Goal: Information Seeking & Learning: Learn about a topic

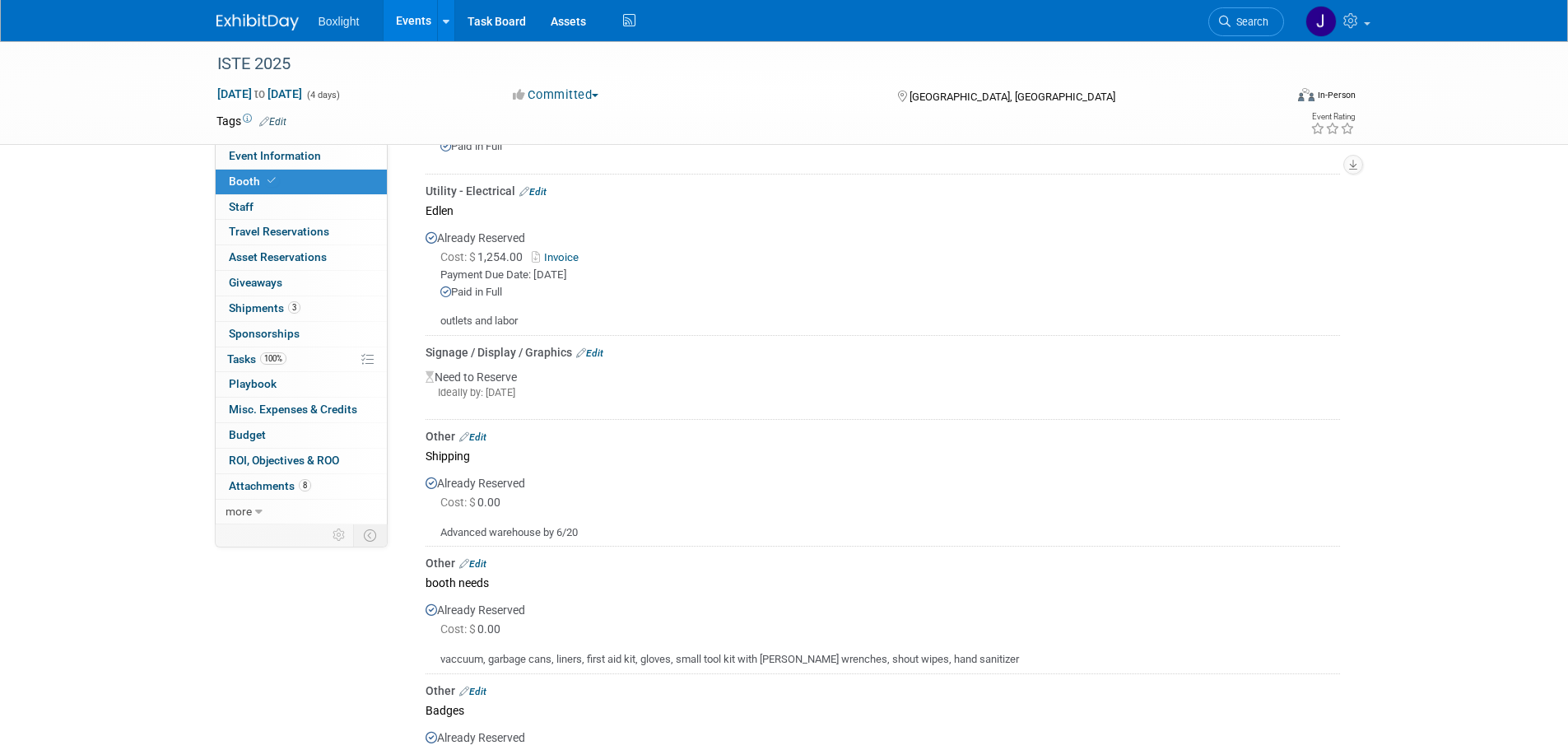
drag, startPoint x: 0, startPoint y: 0, endPoint x: 420, endPoint y: 24, distance: 420.7
click at [421, 24] on link "Events" at bounding box center [413, 21] width 60 height 42
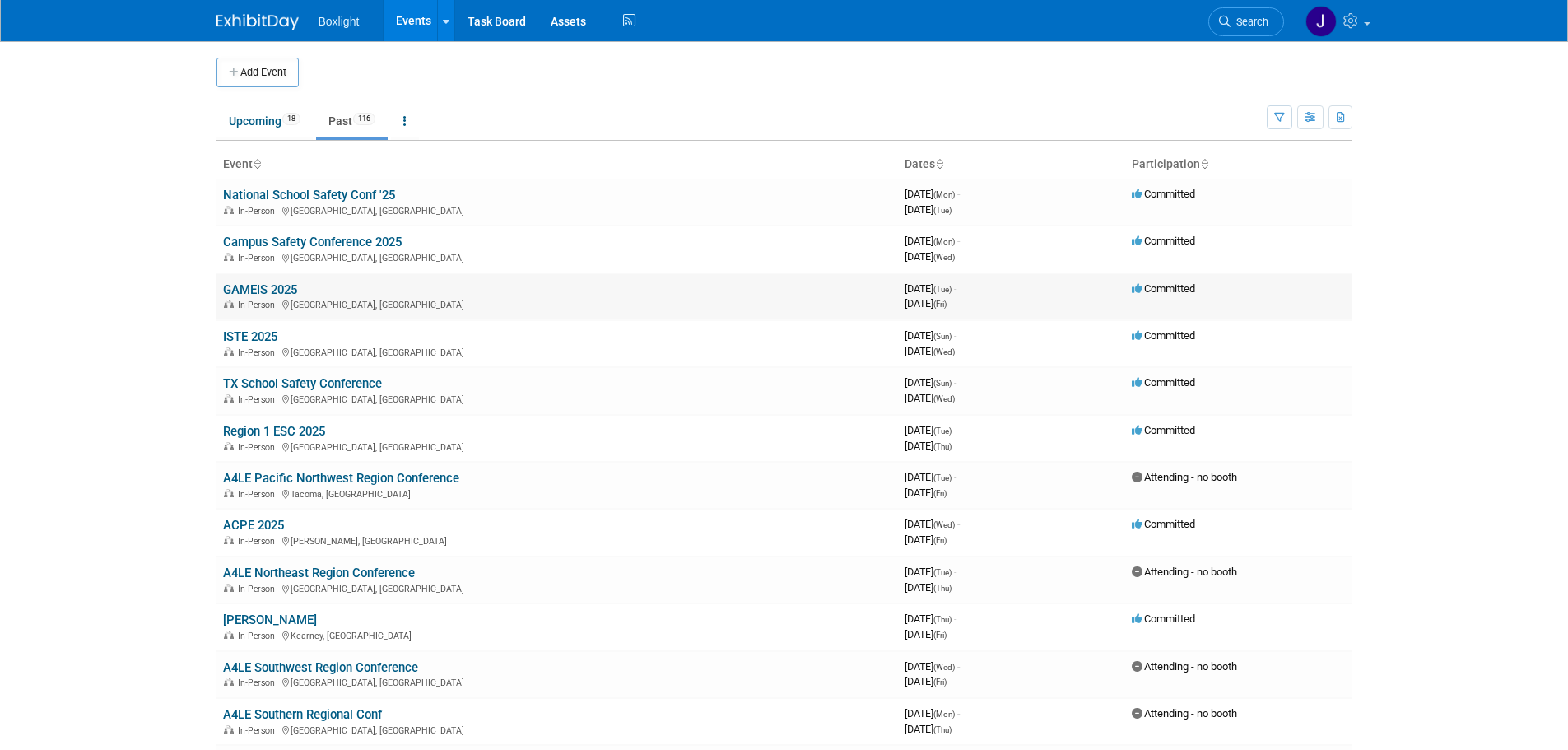
click at [267, 283] on link "GAMEIS 2025" at bounding box center [260, 290] width 74 height 15
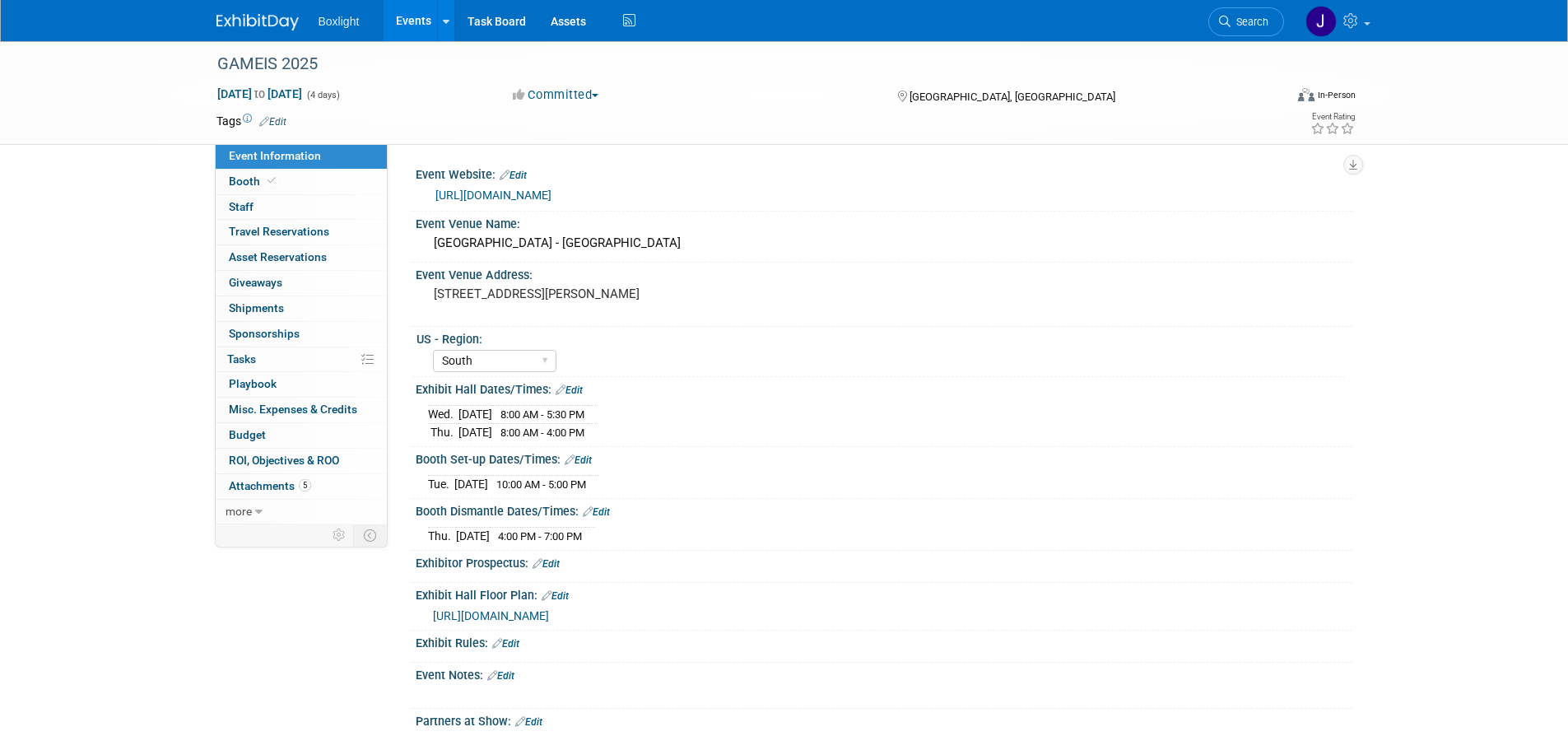
select select "South"
click at [249, 183] on span "Booth" at bounding box center [253, 181] width 50 height 13
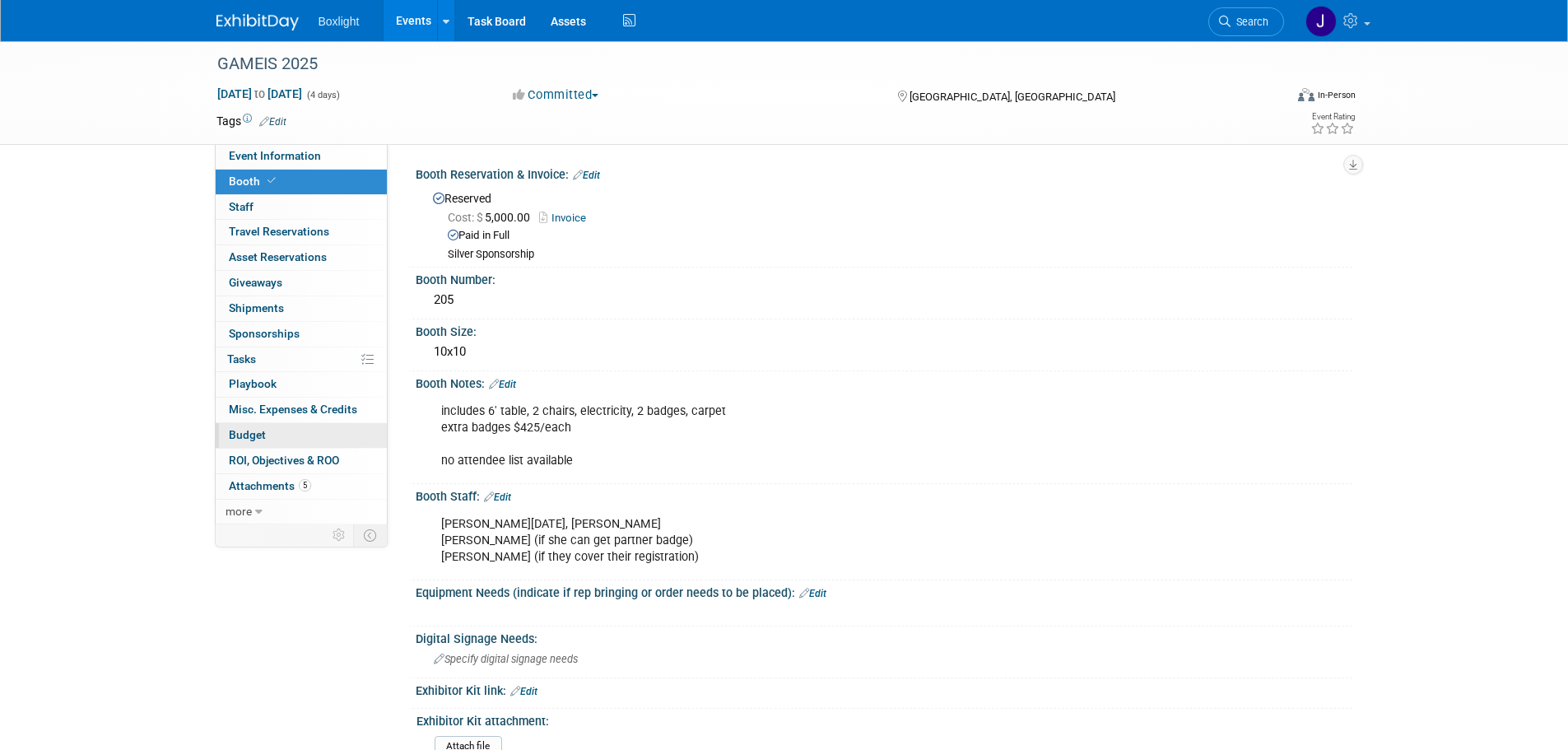
click at [248, 442] on link "Budget" at bounding box center [301, 435] width 171 height 25
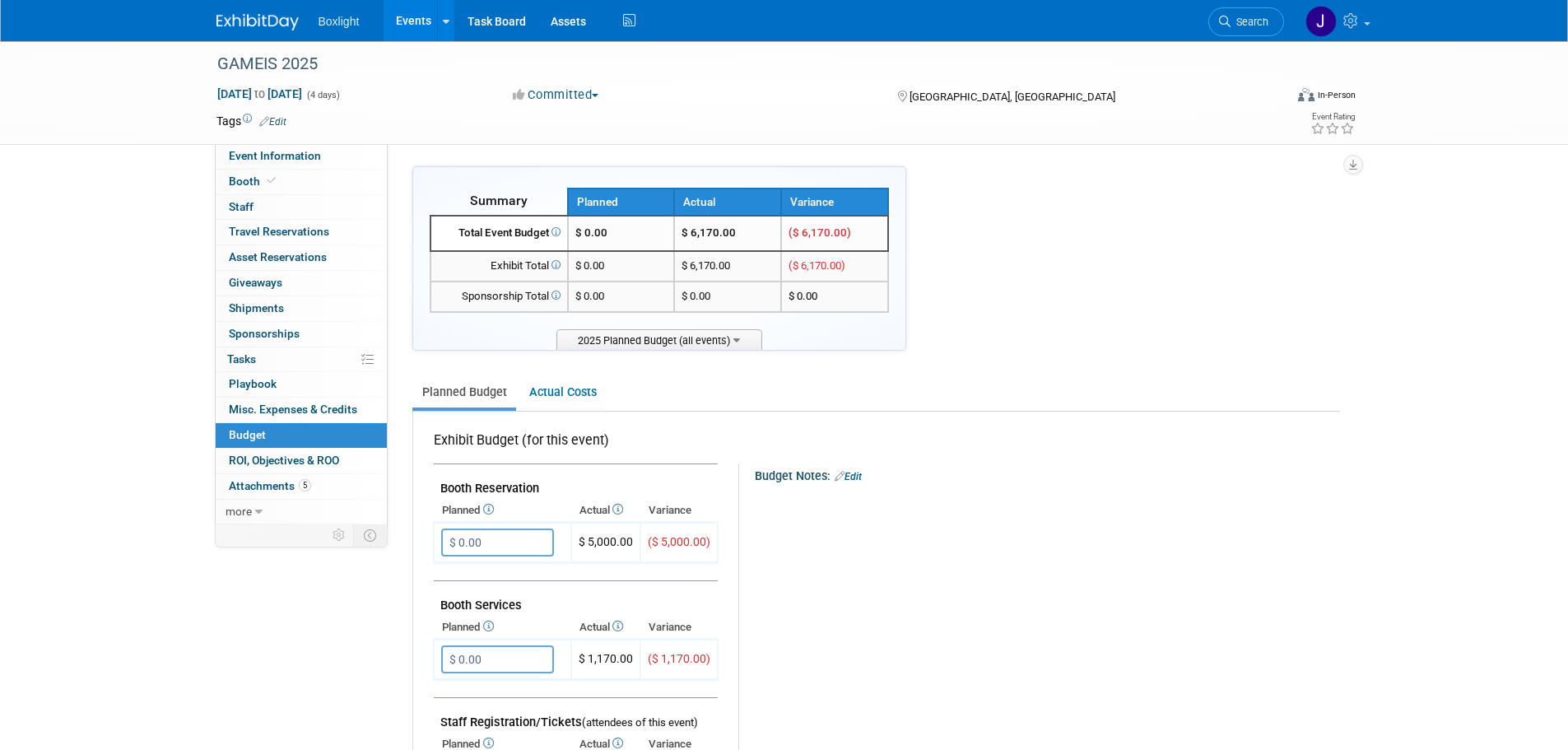
click at [425, 23] on link "Events" at bounding box center [413, 21] width 60 height 42
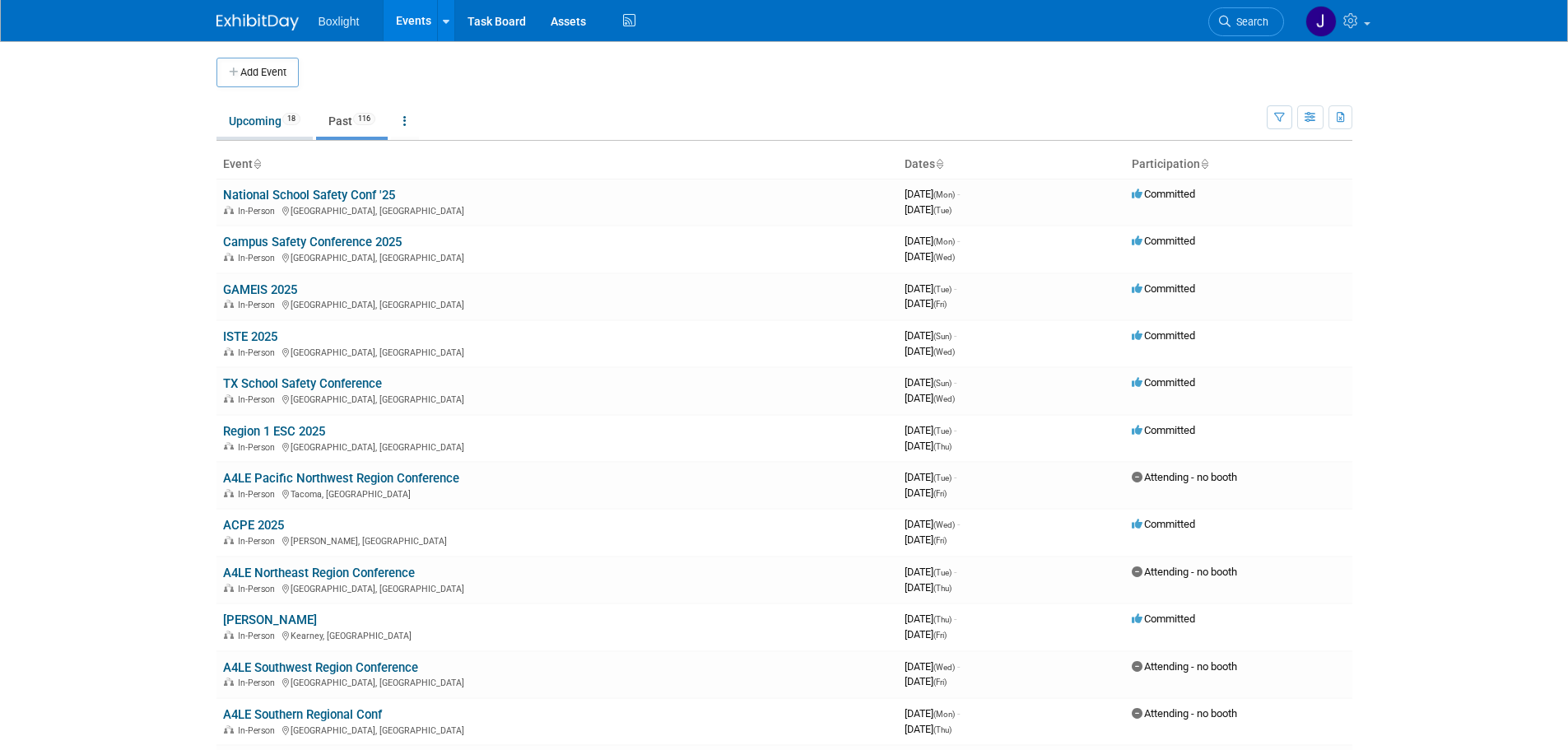
click at [240, 127] on link "Upcoming 18" at bounding box center [264, 121] width 96 height 31
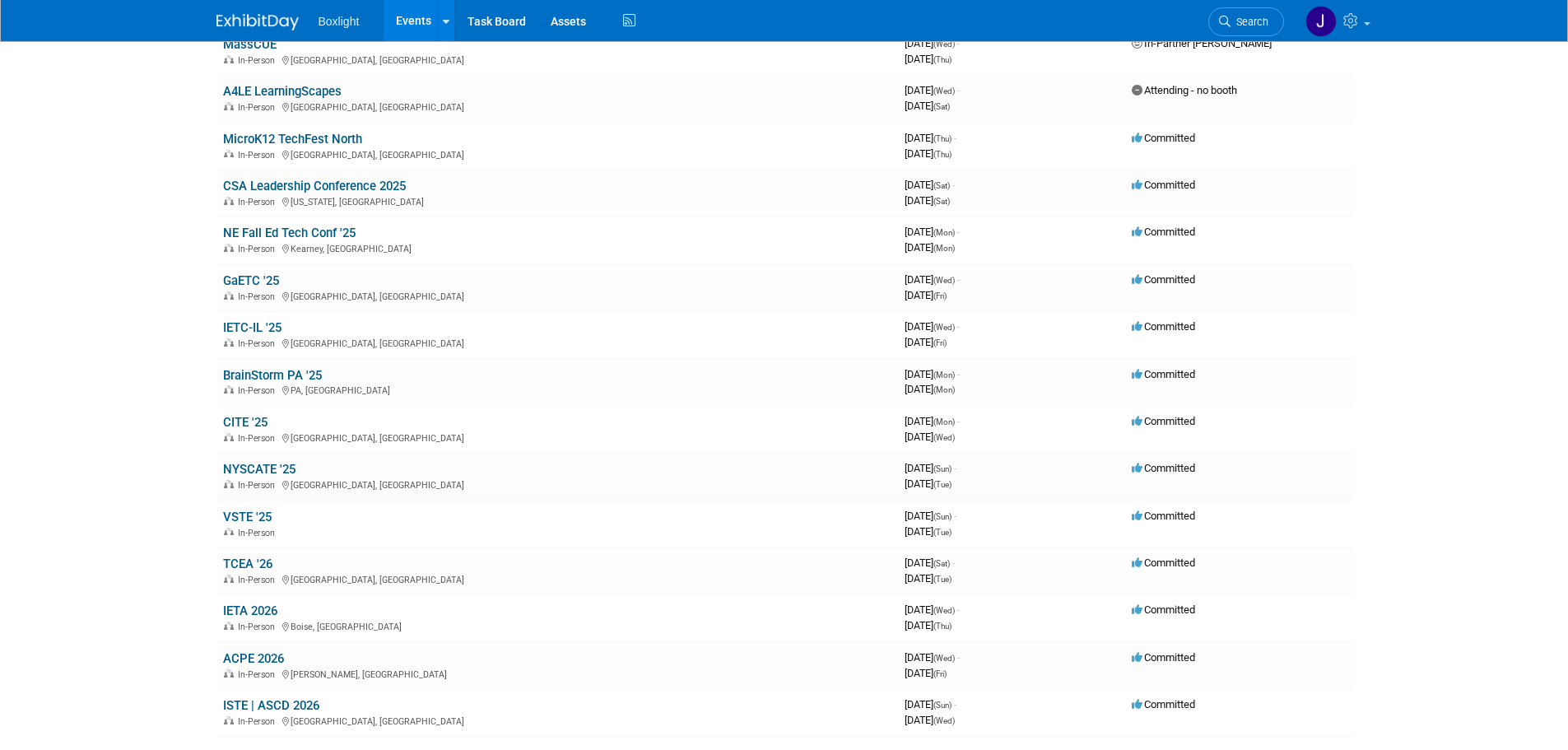
scroll to position [329, 0]
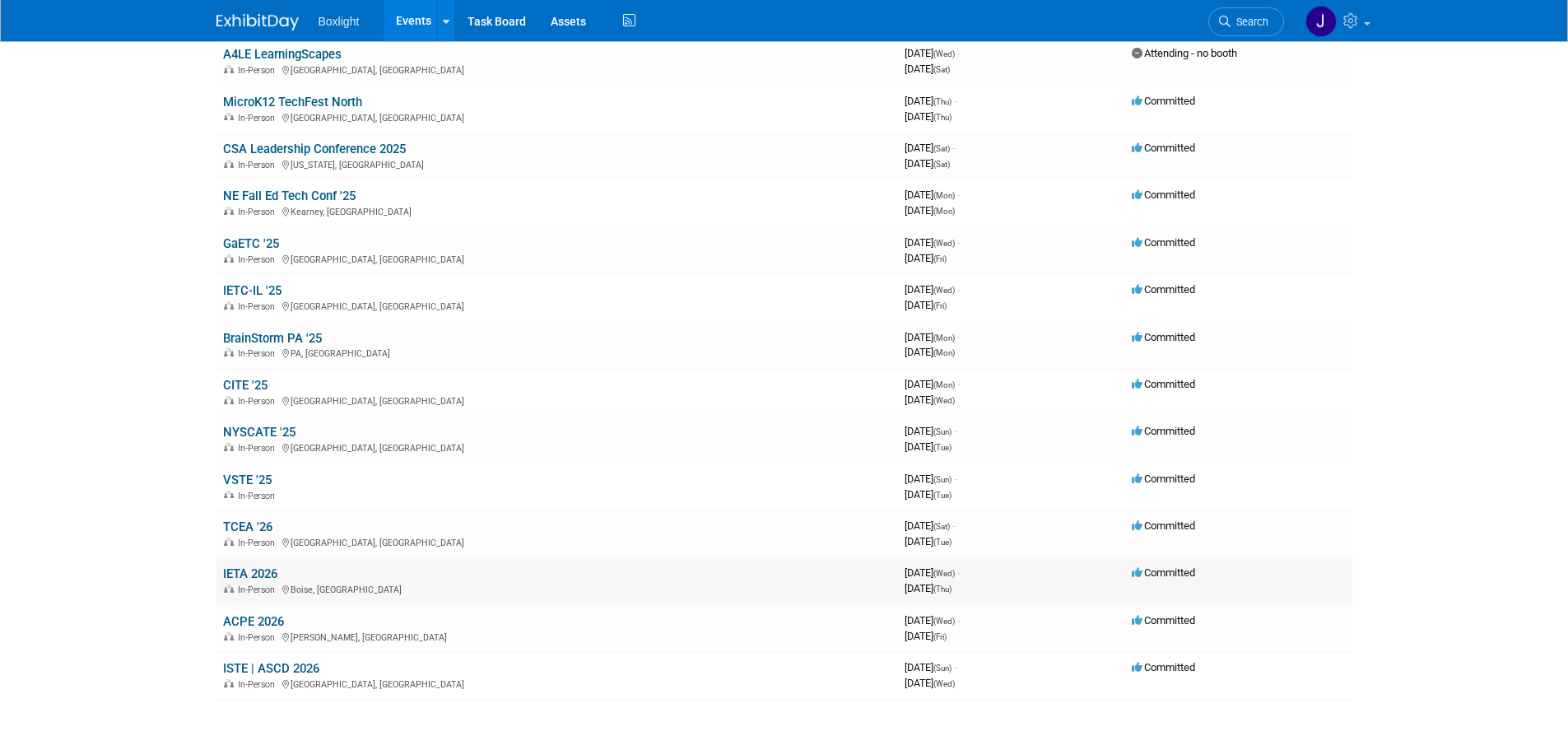
click at [264, 575] on link "IETA 2026" at bounding box center [250, 574] width 55 height 15
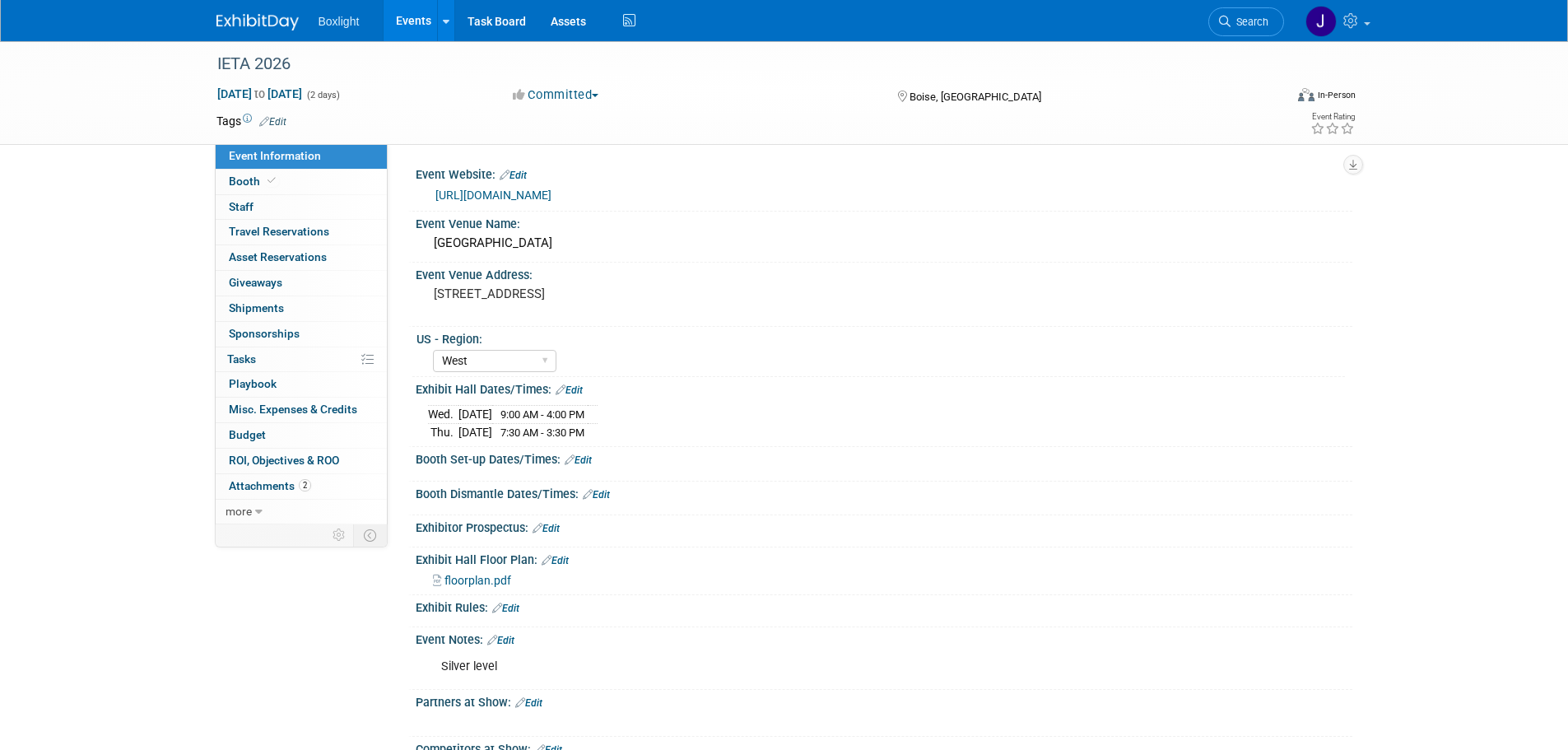
select select "West"
click at [235, 182] on span "Booth" at bounding box center [253, 181] width 50 height 13
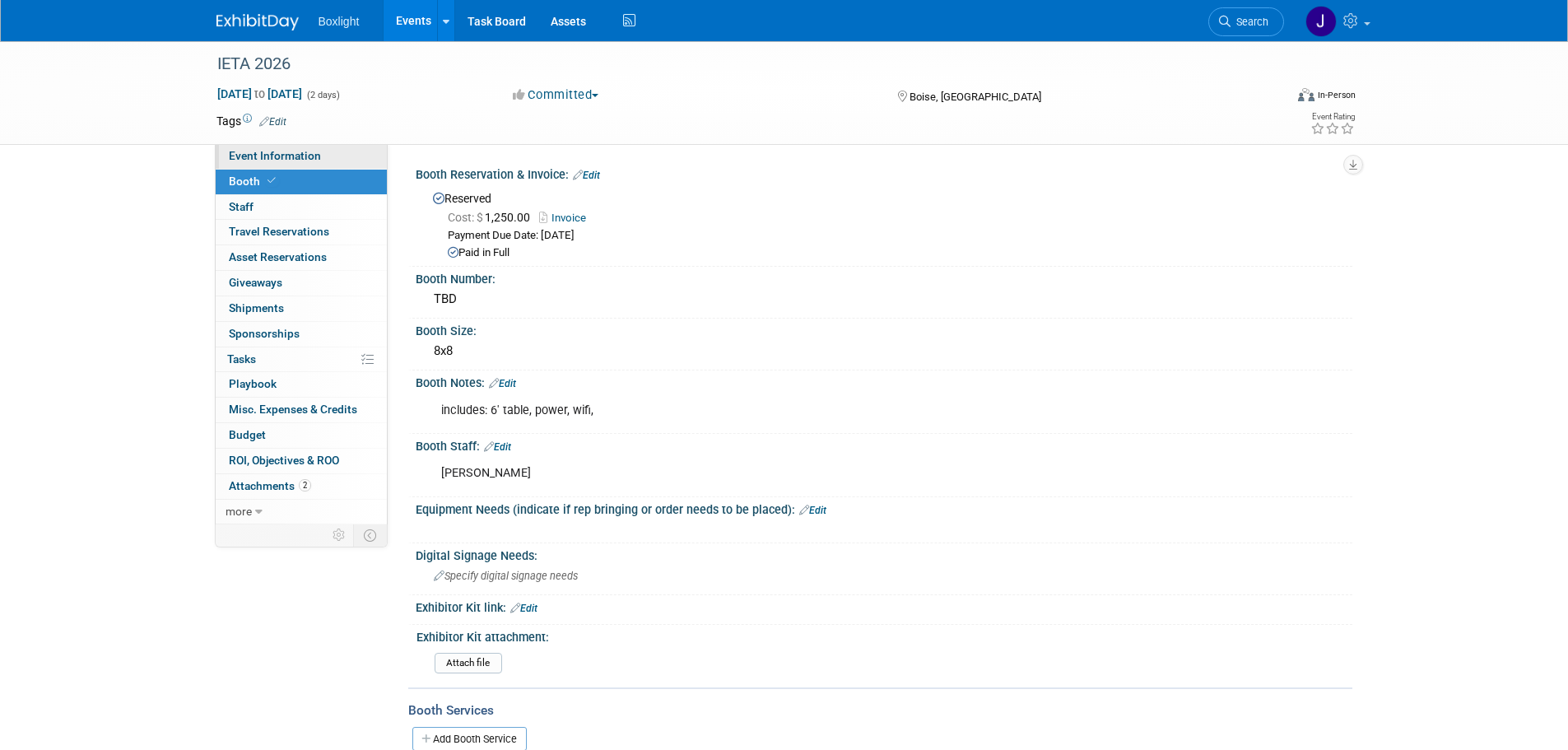
click at [310, 154] on span "Event Information" at bounding box center [275, 156] width 93 height 13
select select "West"
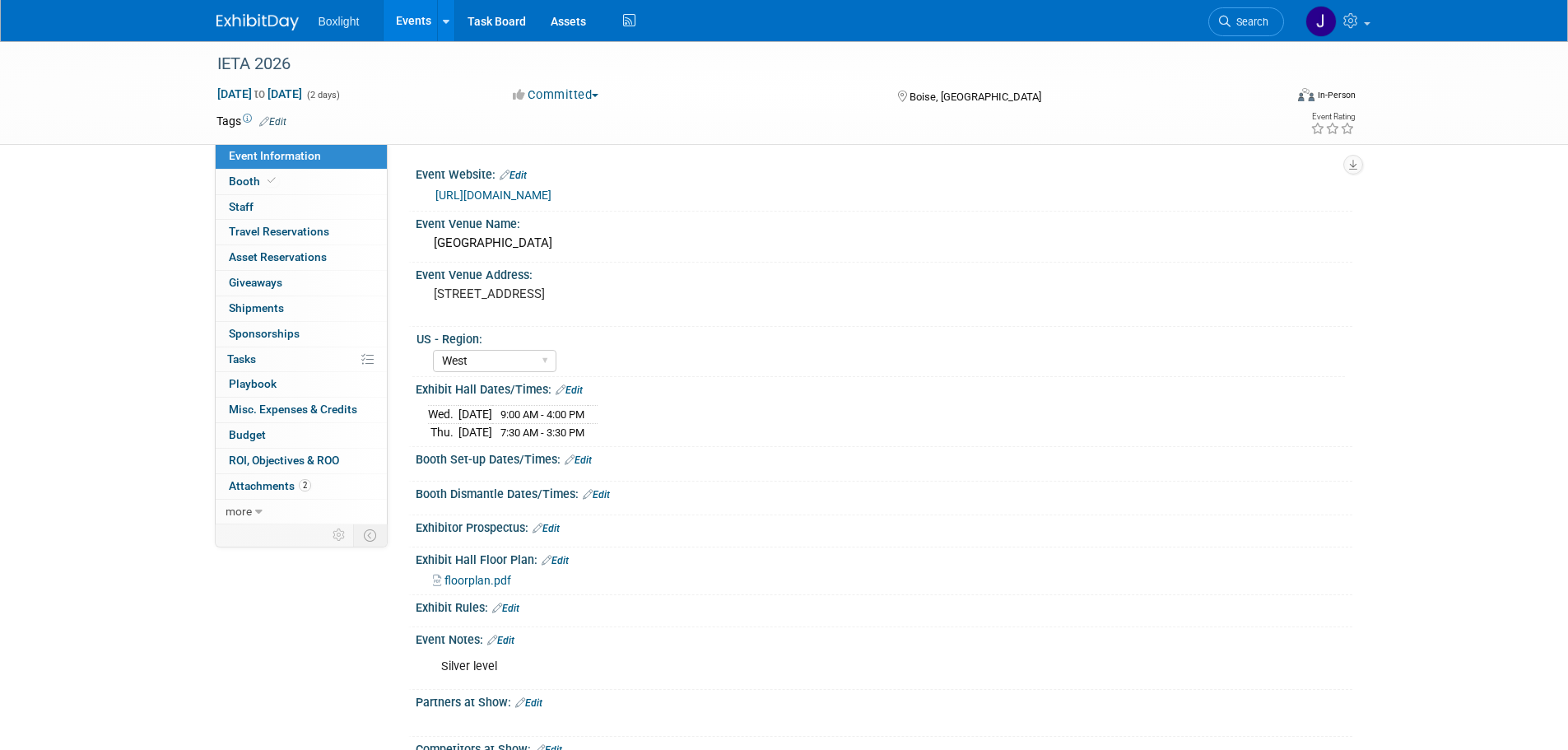
click at [415, 17] on link "Events" at bounding box center [413, 21] width 60 height 42
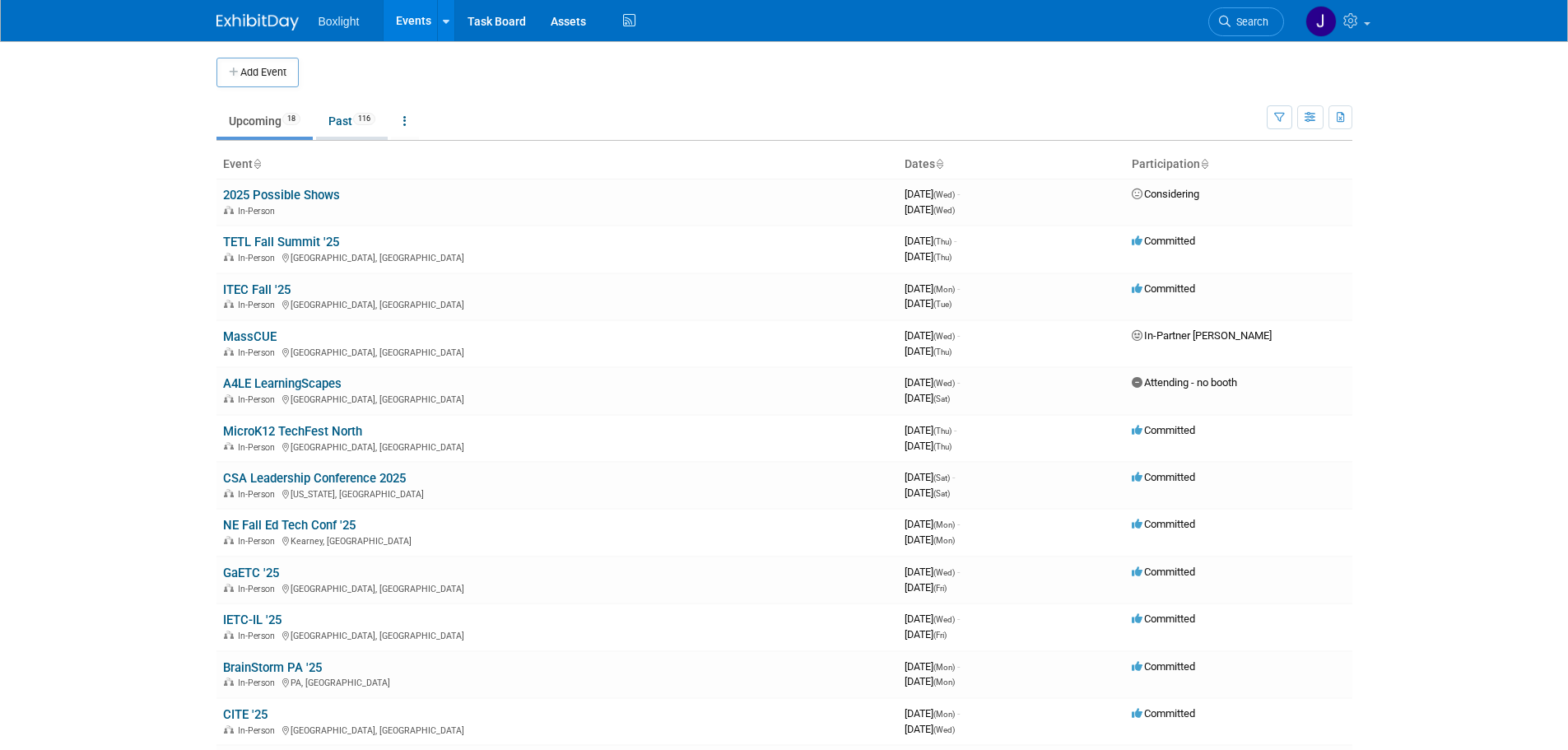
click at [343, 114] on link "Past 116" at bounding box center [352, 121] width 72 height 31
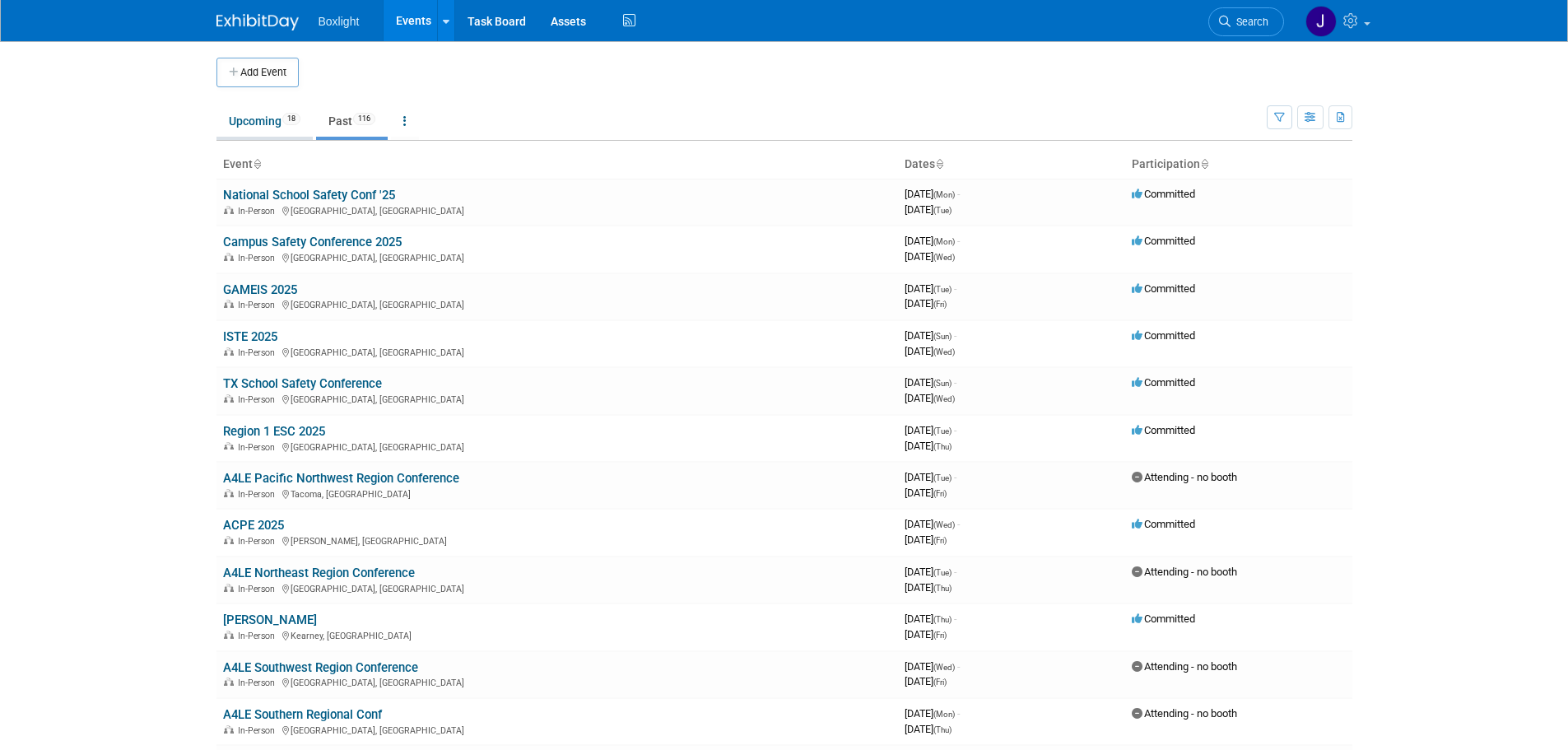
click at [240, 122] on link "Upcoming 18" at bounding box center [264, 121] width 96 height 31
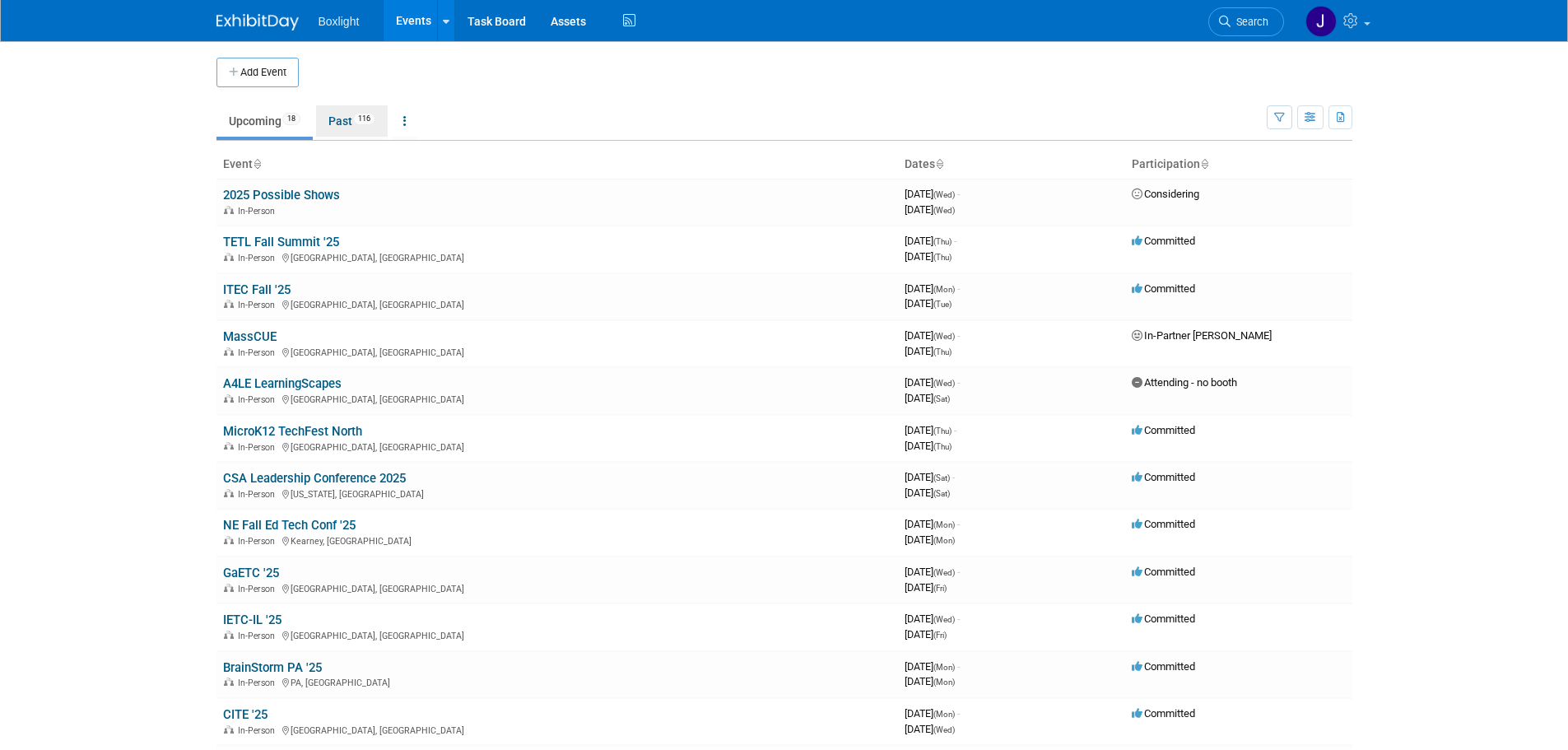
click at [334, 116] on link "Past 116" at bounding box center [352, 121] width 72 height 31
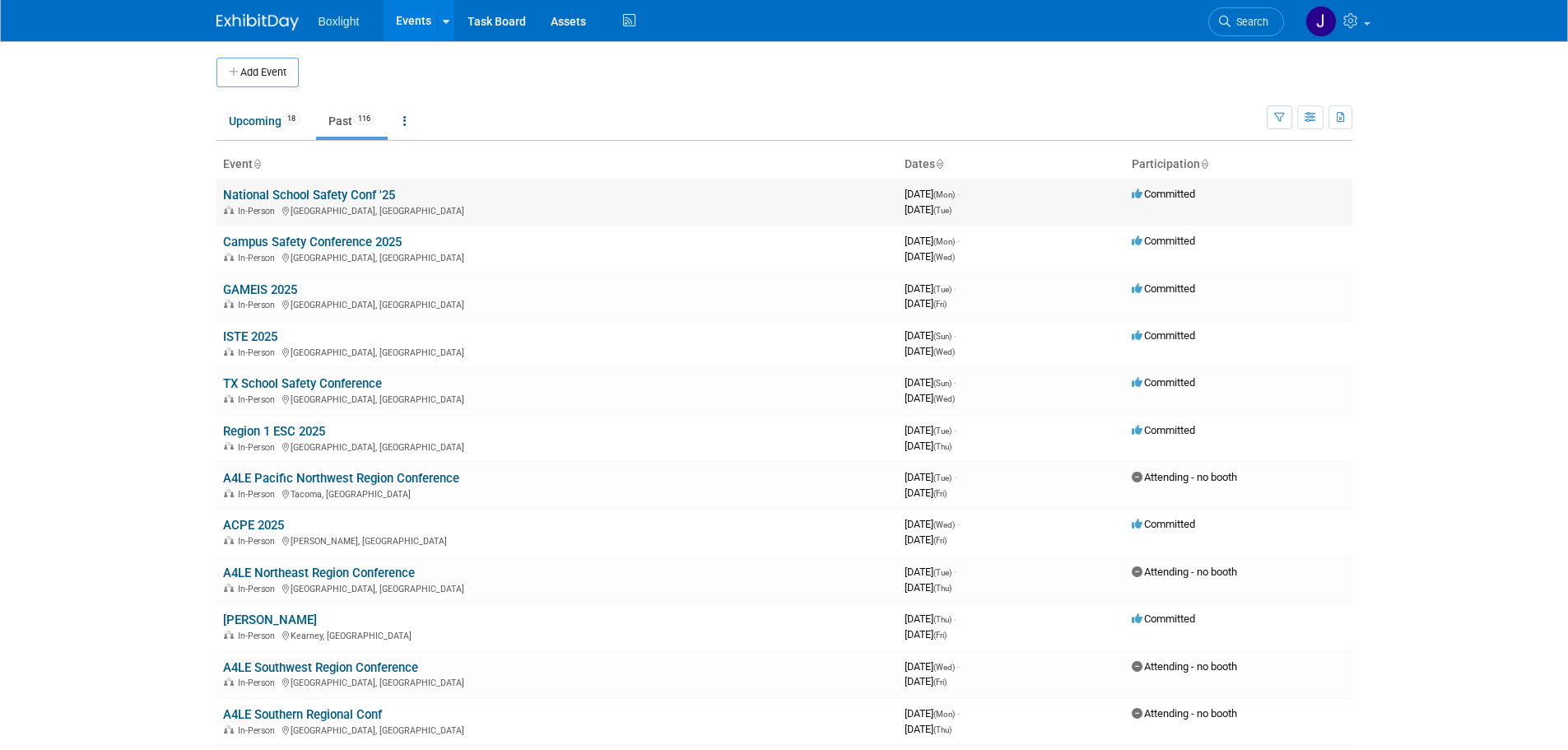
click at [284, 202] on link "National School Safety Conf '25" at bounding box center [309, 195] width 172 height 15
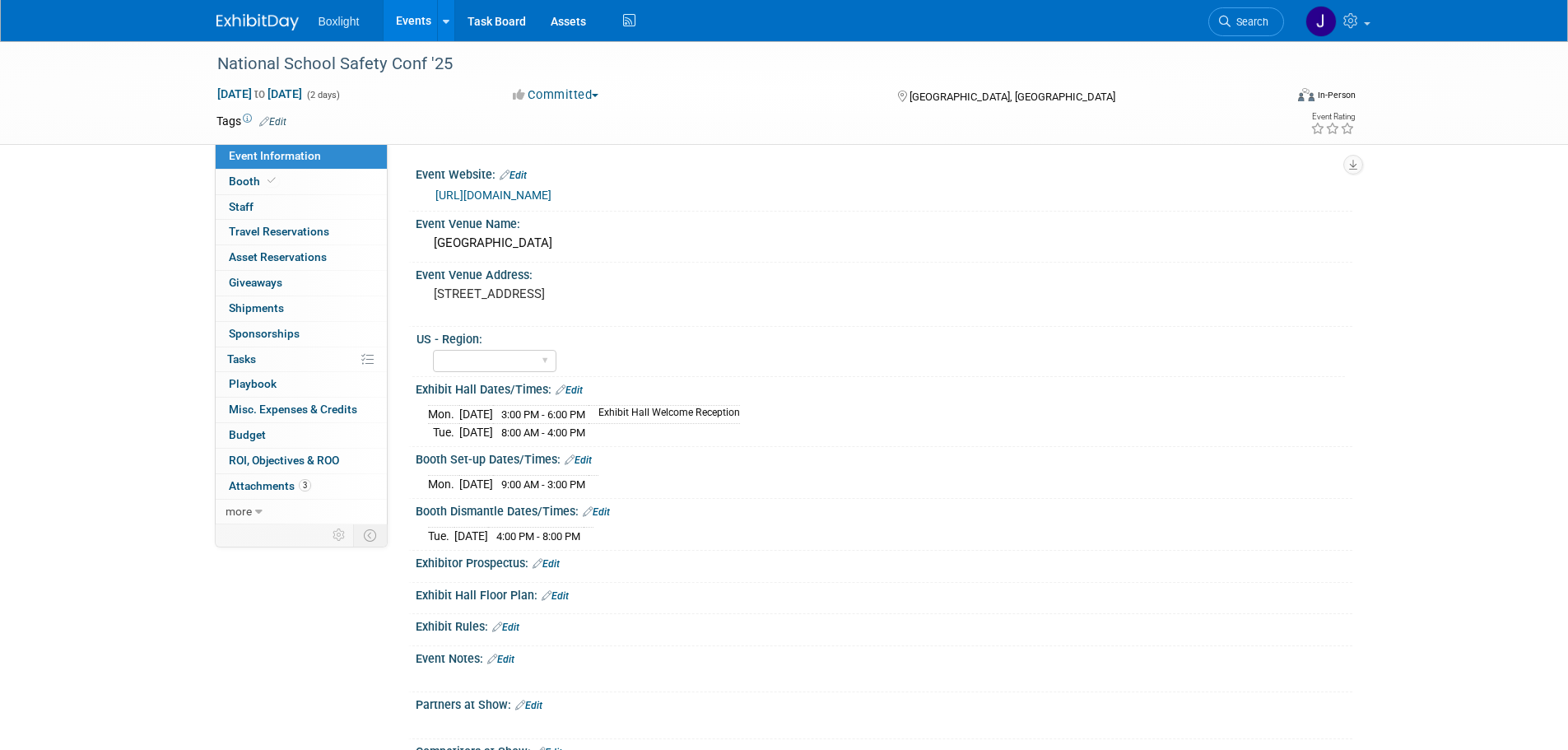
click at [551, 191] on link "https://venuesight.com/e/28/2025-national-school-safety-conference-exposition?v…" at bounding box center [493, 195] width 116 height 13
click at [242, 183] on span "Booth" at bounding box center [253, 181] width 50 height 13
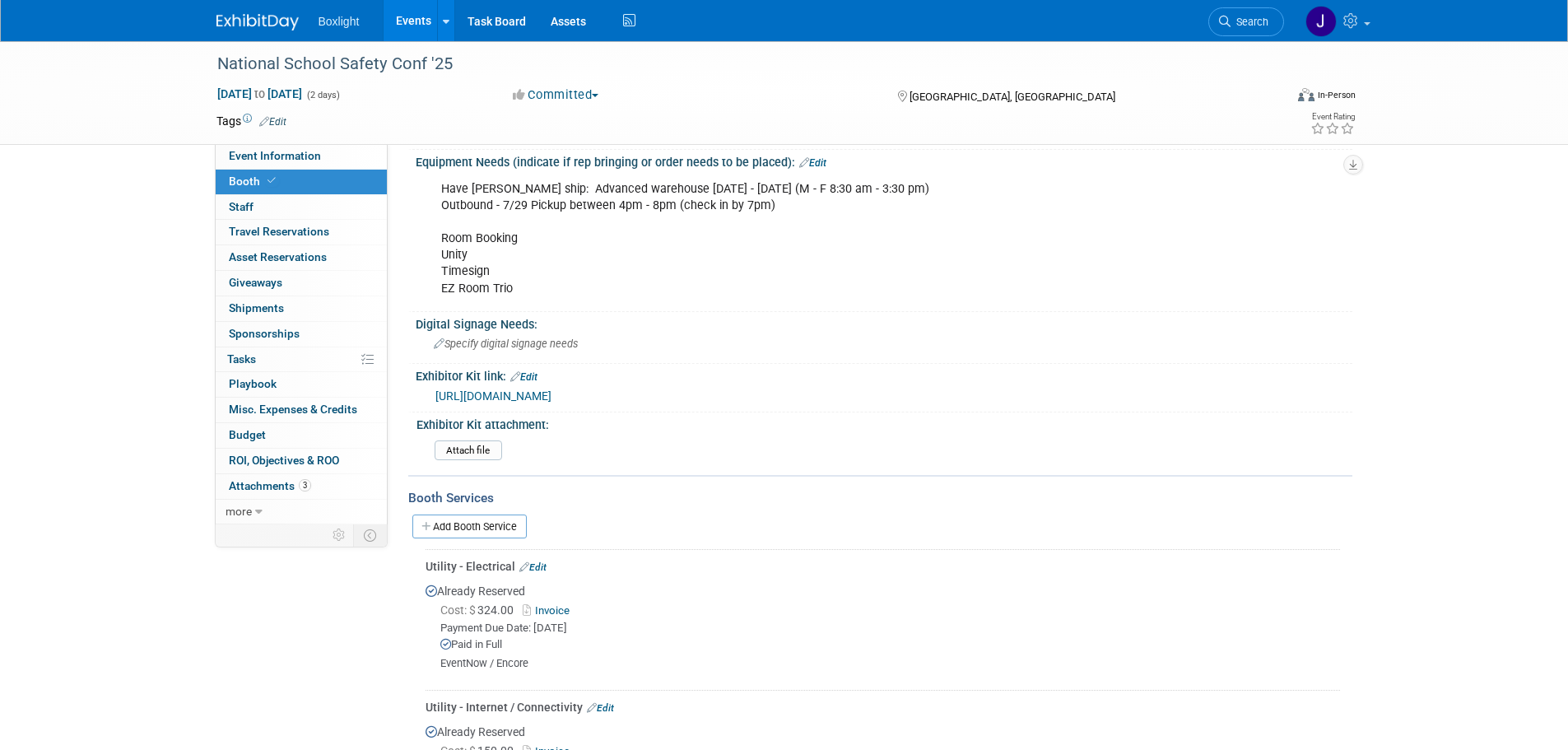
scroll to position [247, 0]
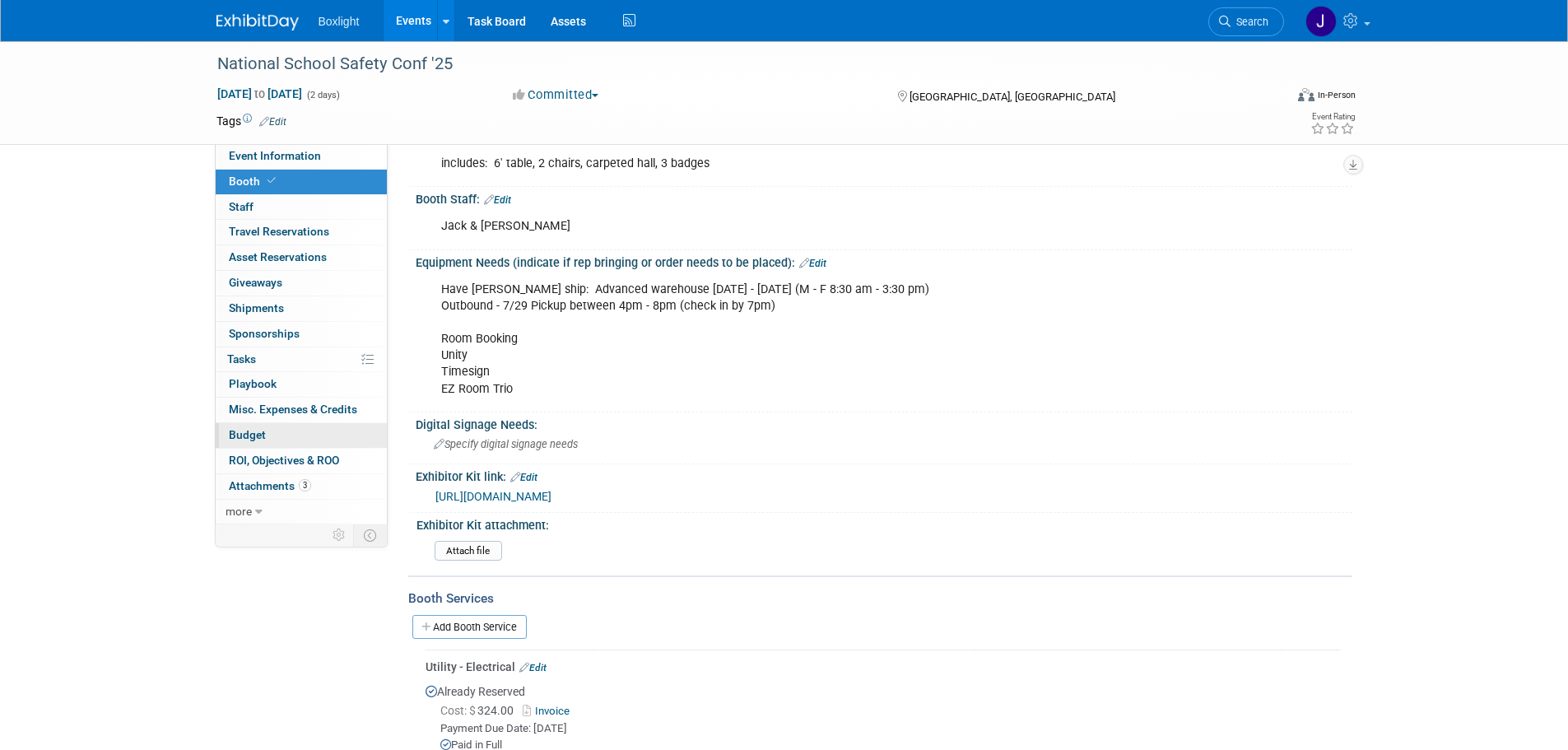
click at [253, 433] on span "Budget" at bounding box center [246, 435] width 37 height 13
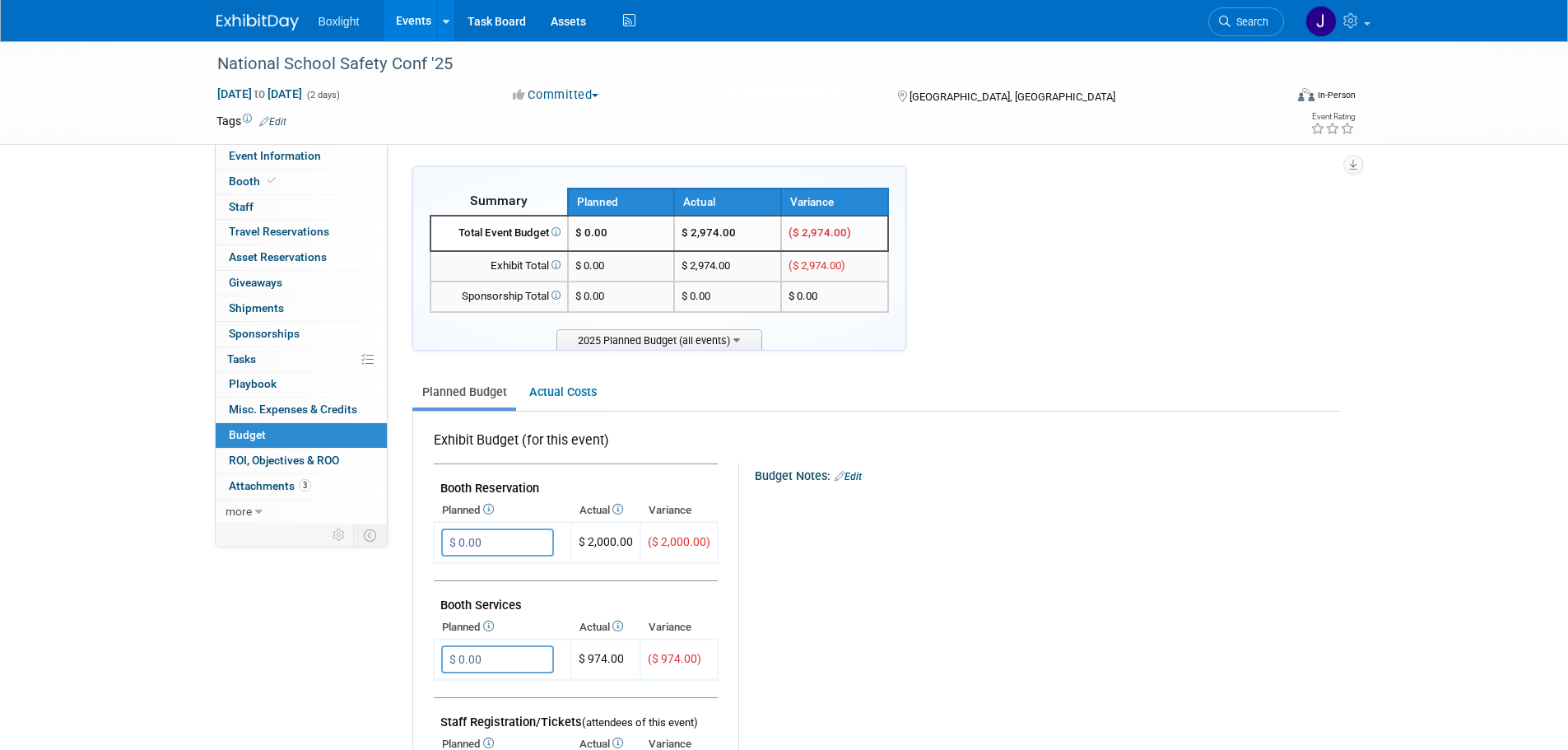
click at [413, 15] on link "Events" at bounding box center [413, 21] width 60 height 42
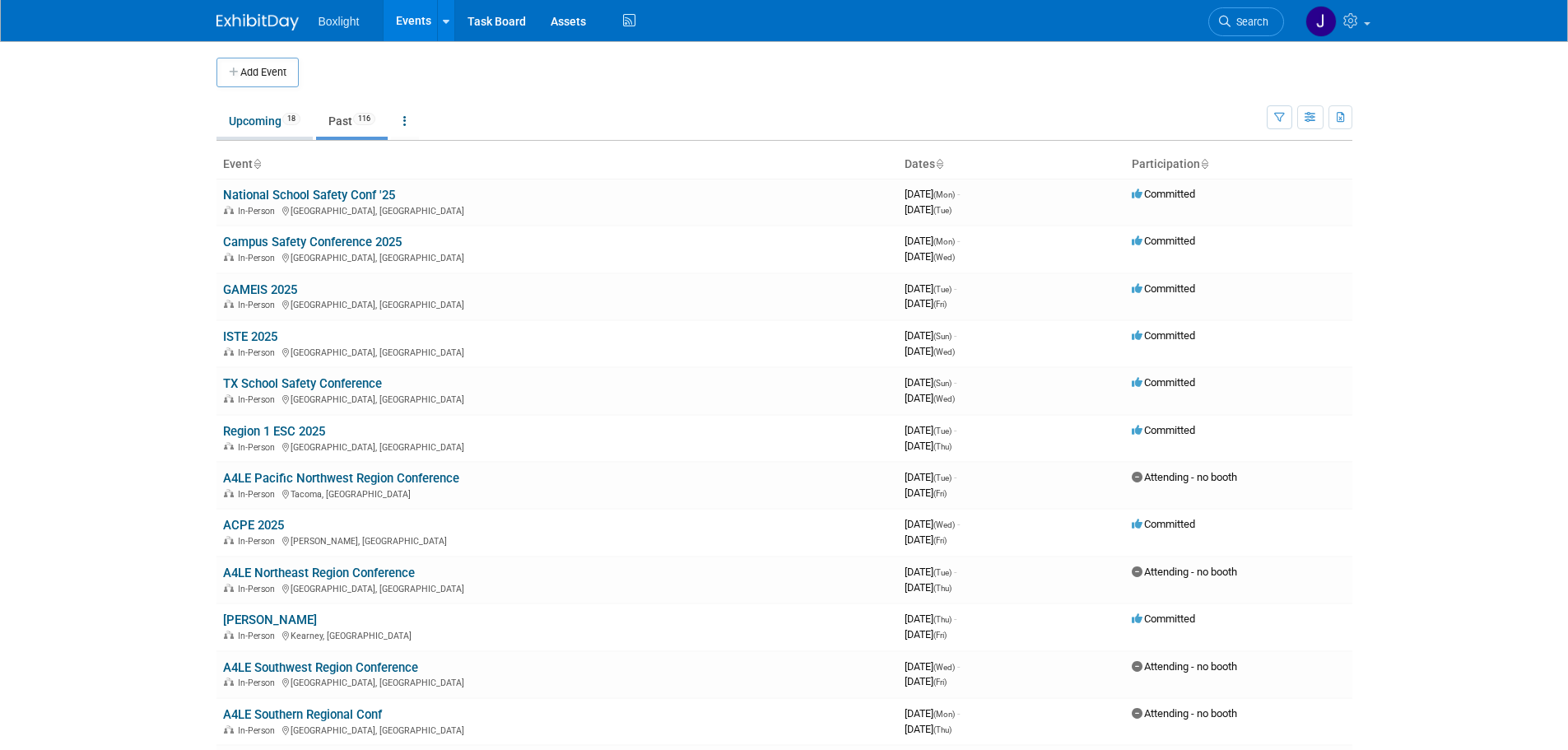
click at [266, 121] on link "Upcoming 18" at bounding box center [264, 121] width 96 height 31
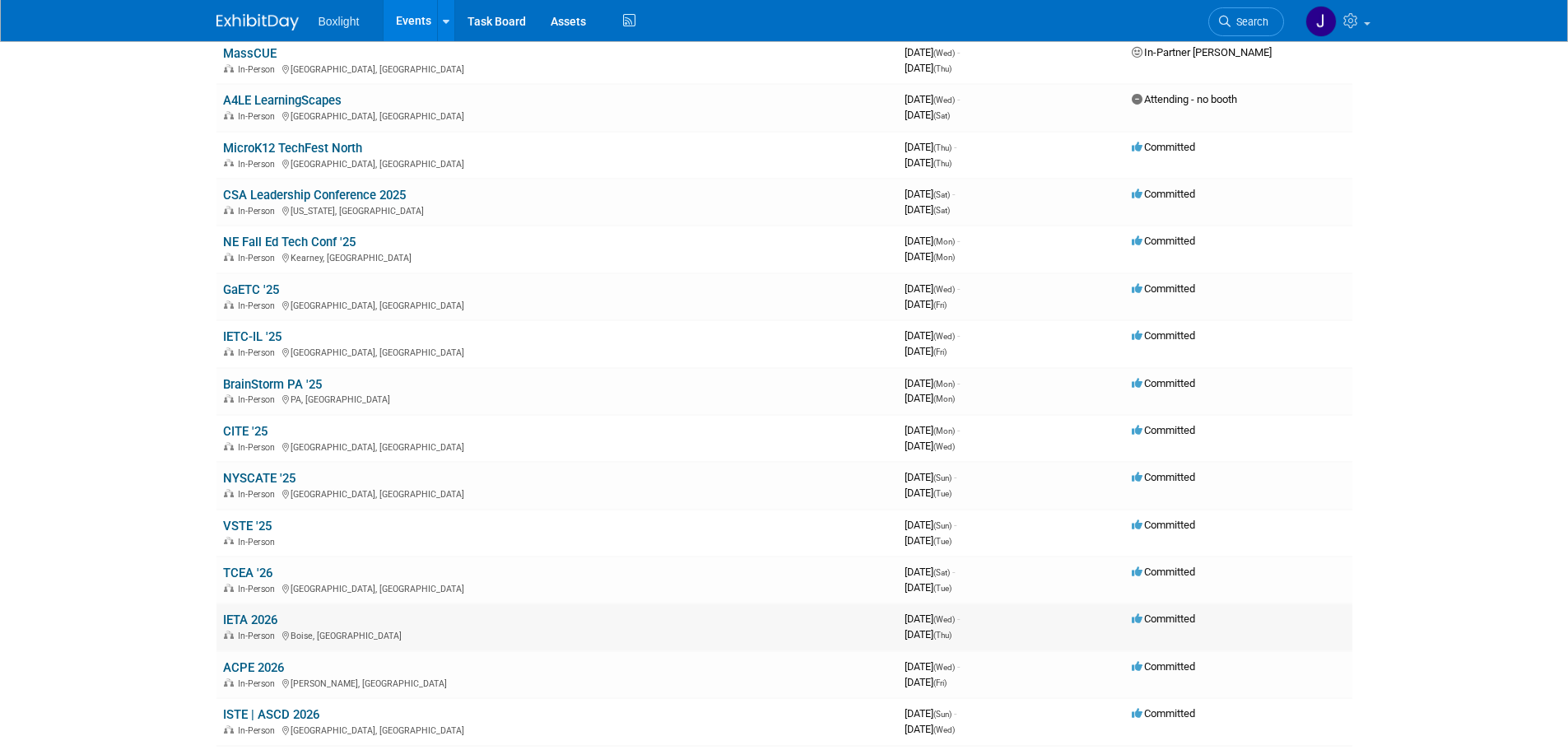
scroll to position [411, 0]
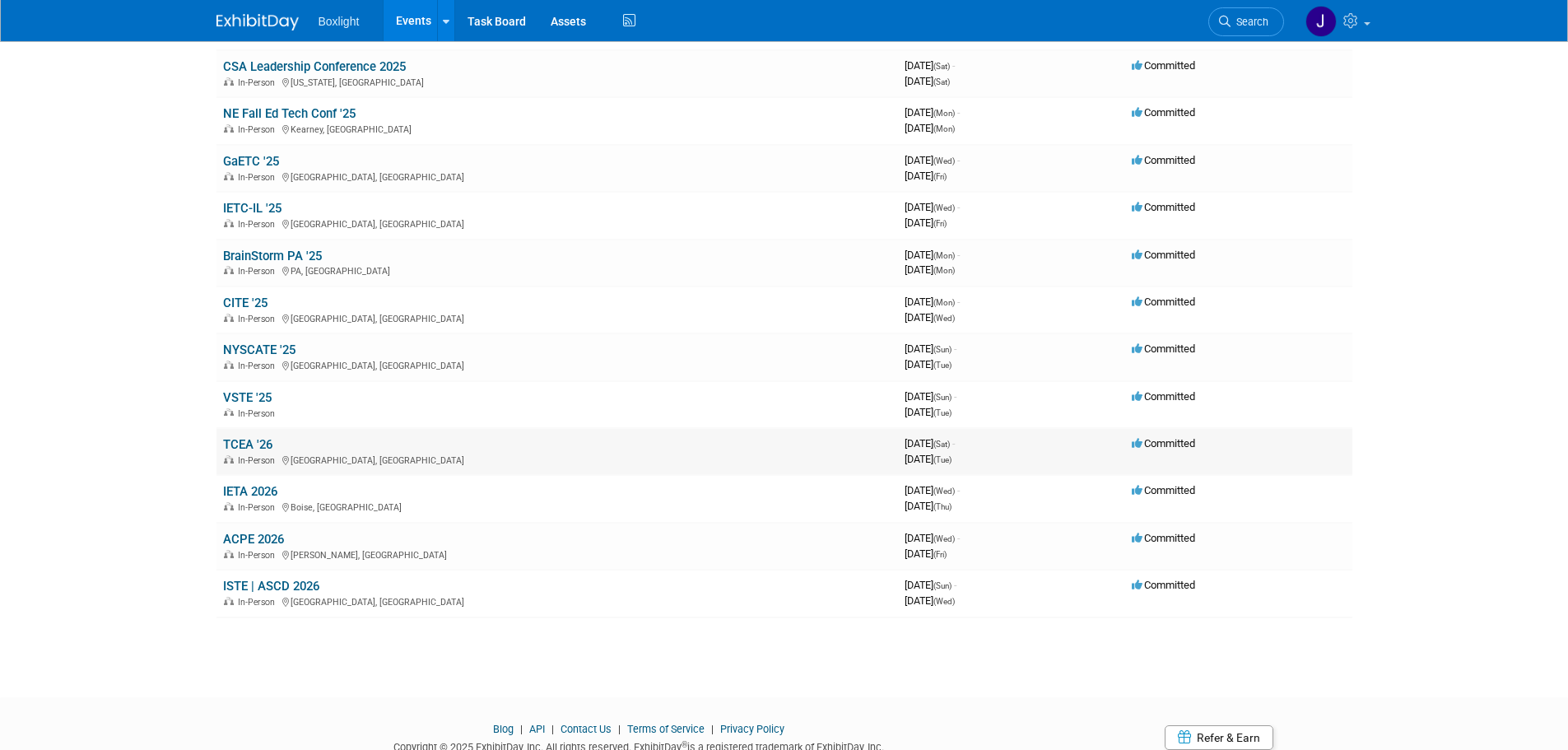
click at [267, 442] on link "TCEA '26" at bounding box center [247, 444] width 49 height 15
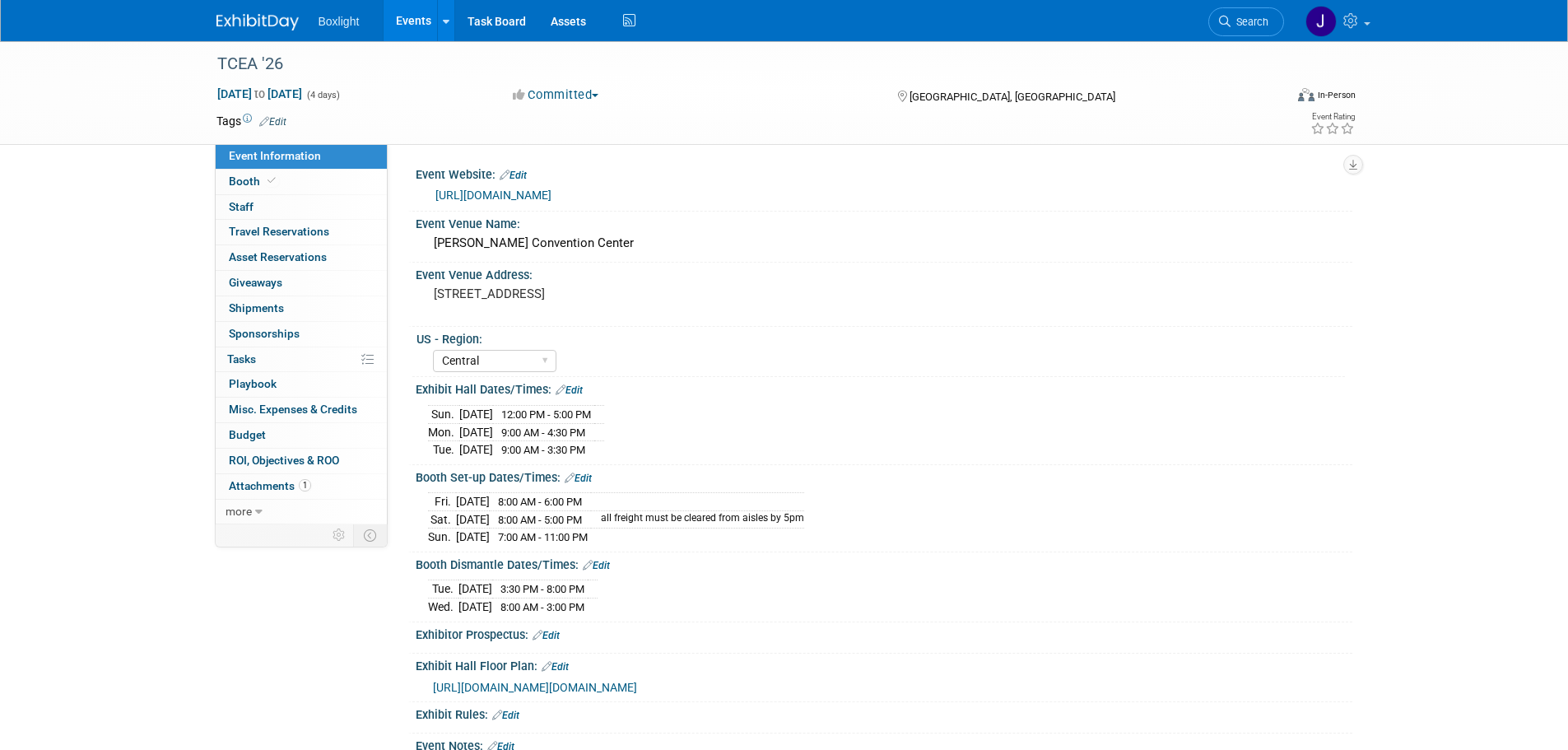
select select "Central"
click at [407, 16] on link "Events" at bounding box center [413, 21] width 60 height 42
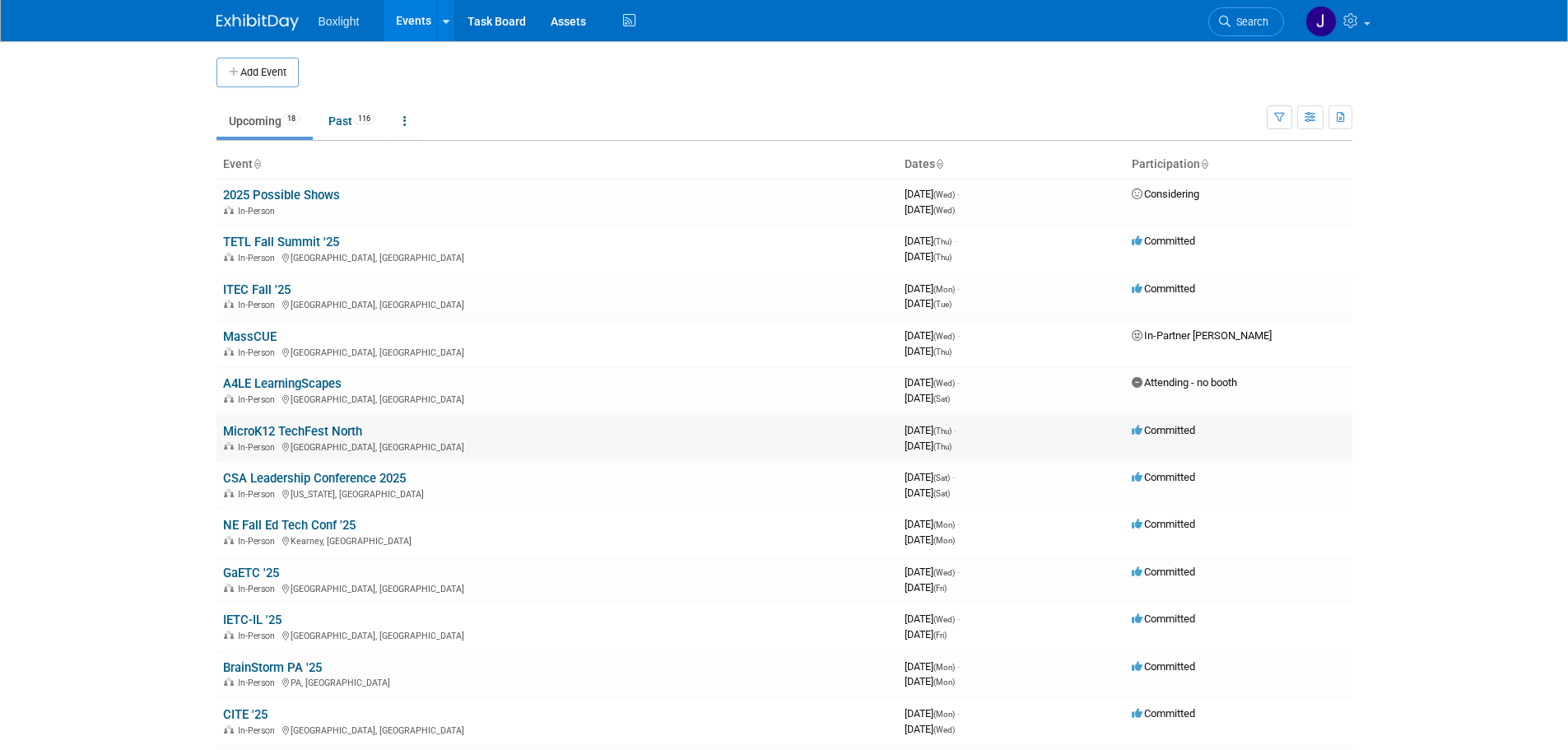
click at [287, 431] on link "MicroK12 TechFest North" at bounding box center [292, 431] width 139 height 15
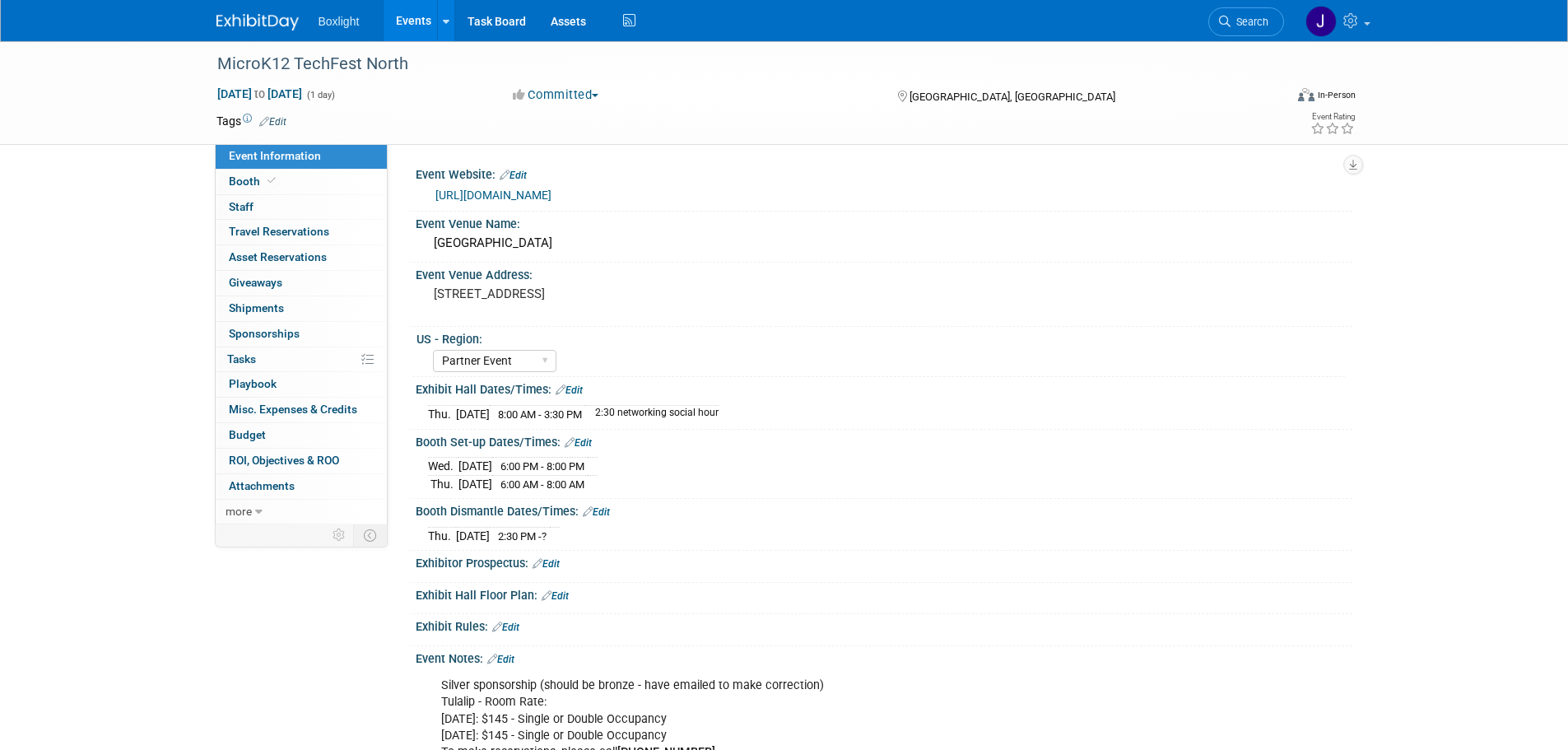
select select "Partner Event"
click at [241, 435] on span "Budget" at bounding box center [246, 435] width 37 height 13
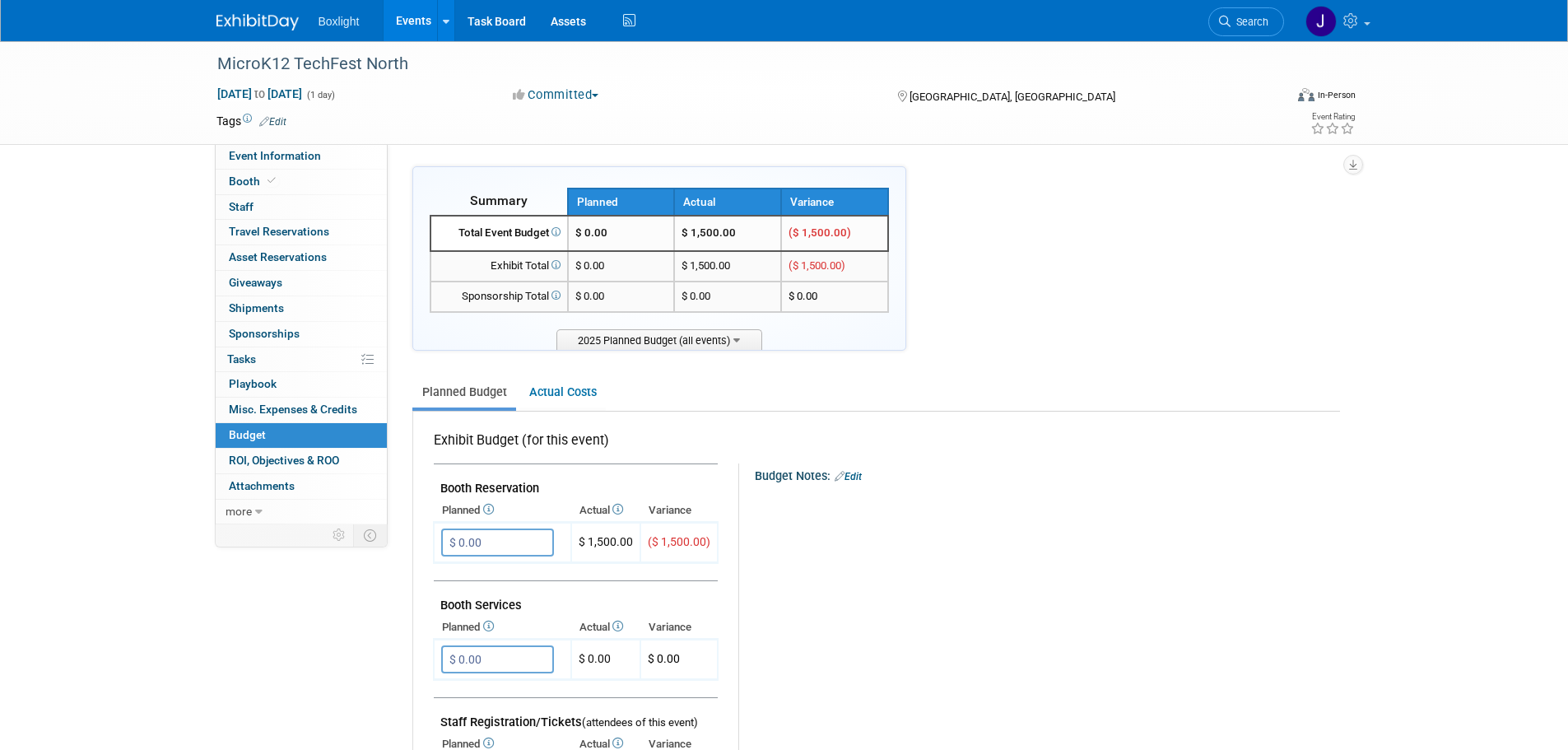
click at [248, 178] on span "Booth" at bounding box center [253, 181] width 50 height 13
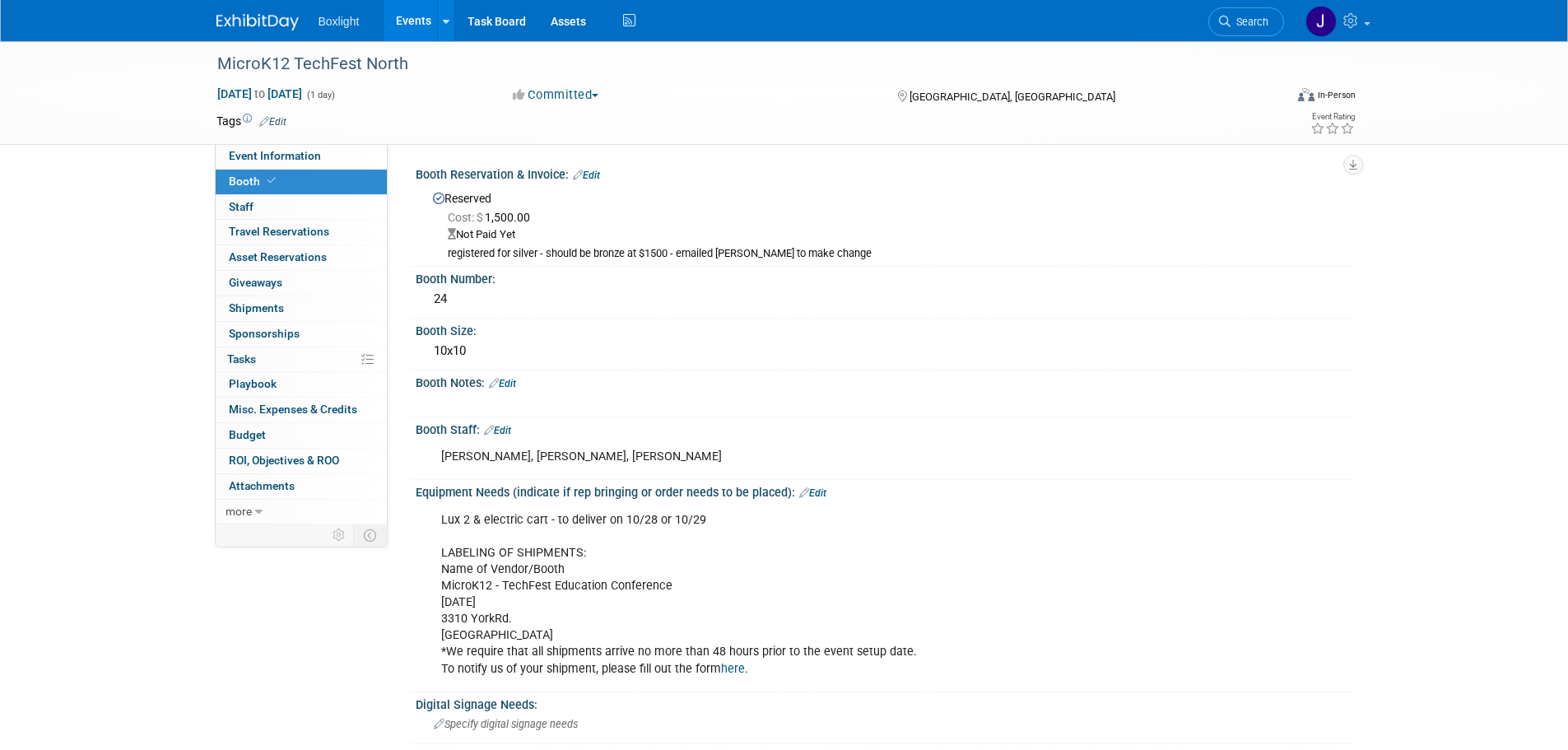
click at [401, 23] on link "Events" at bounding box center [413, 21] width 60 height 42
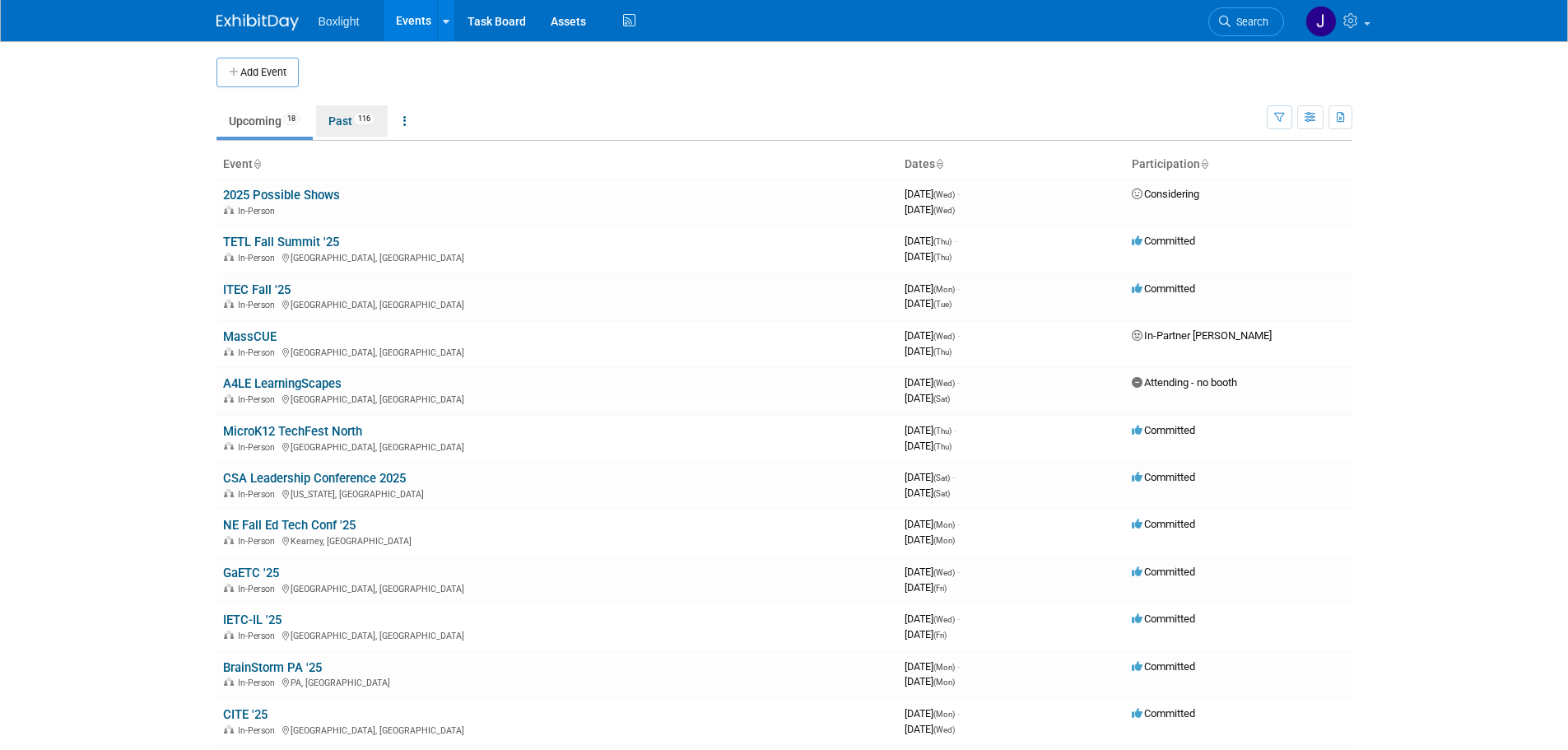
click at [334, 117] on link "Past 116" at bounding box center [352, 121] width 72 height 31
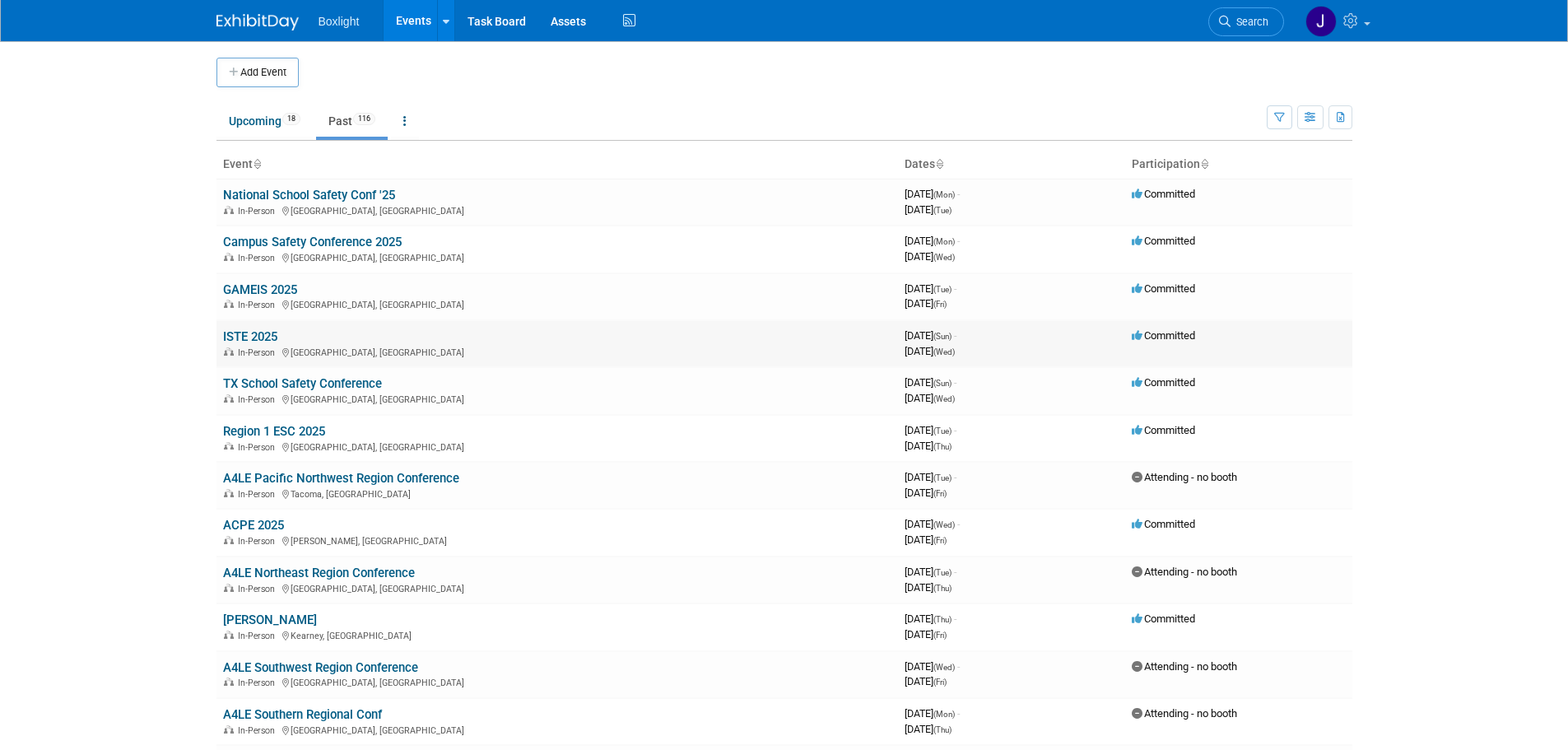
click at [244, 331] on link "ISTE 2025" at bounding box center [250, 337] width 55 height 15
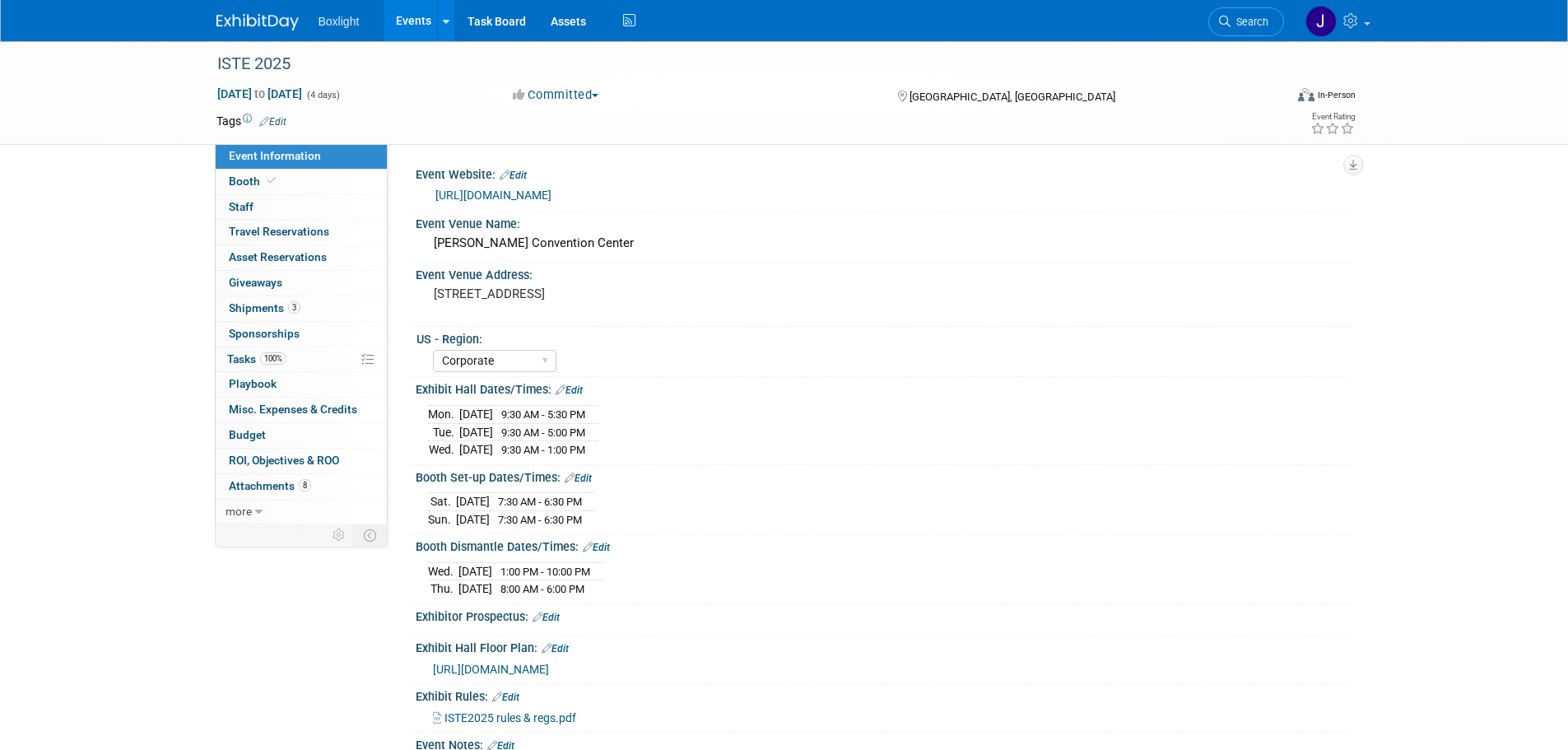
select select "Corporate"
click at [235, 437] on span "Budget" at bounding box center [246, 435] width 37 height 13
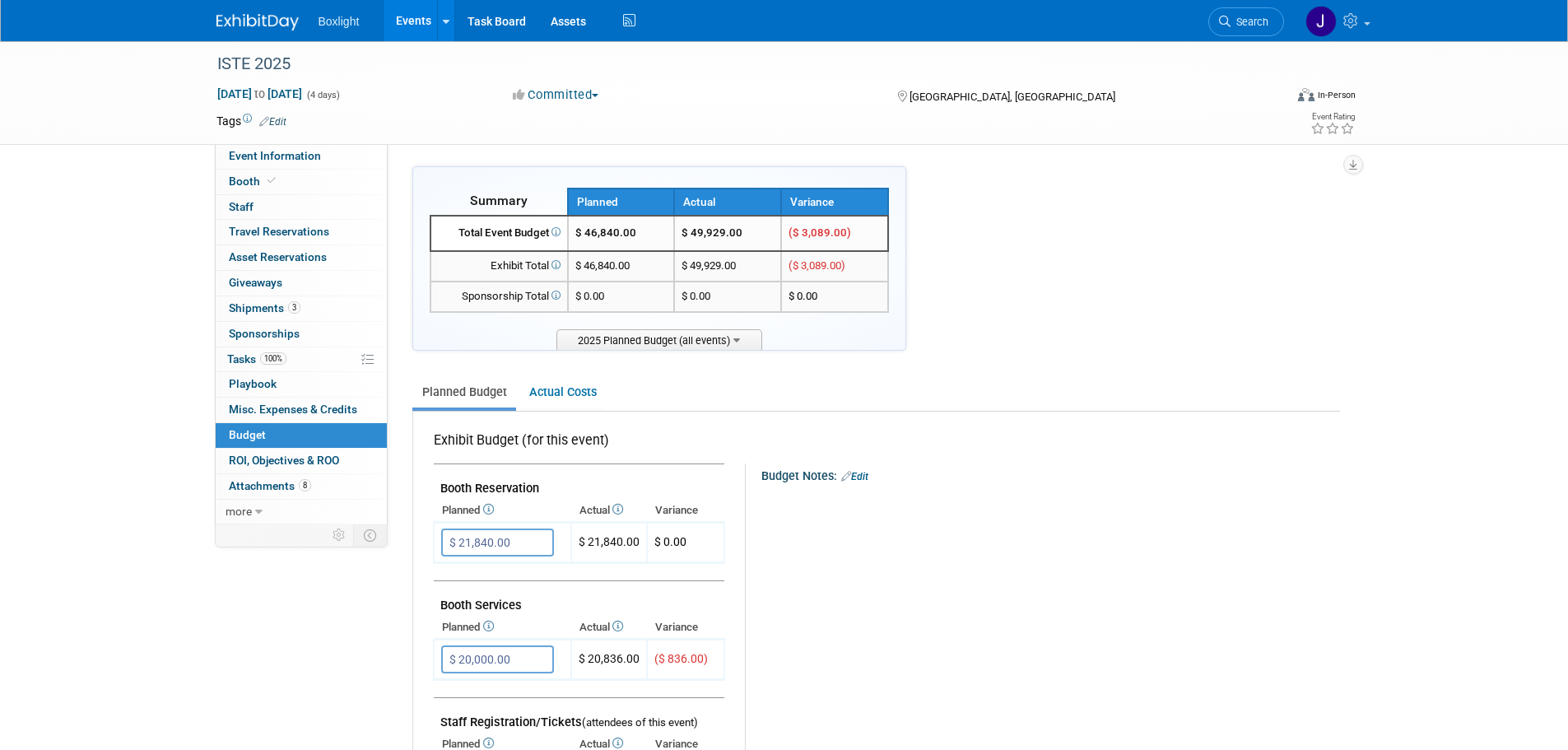
click at [399, 16] on link "Events" at bounding box center [413, 21] width 60 height 42
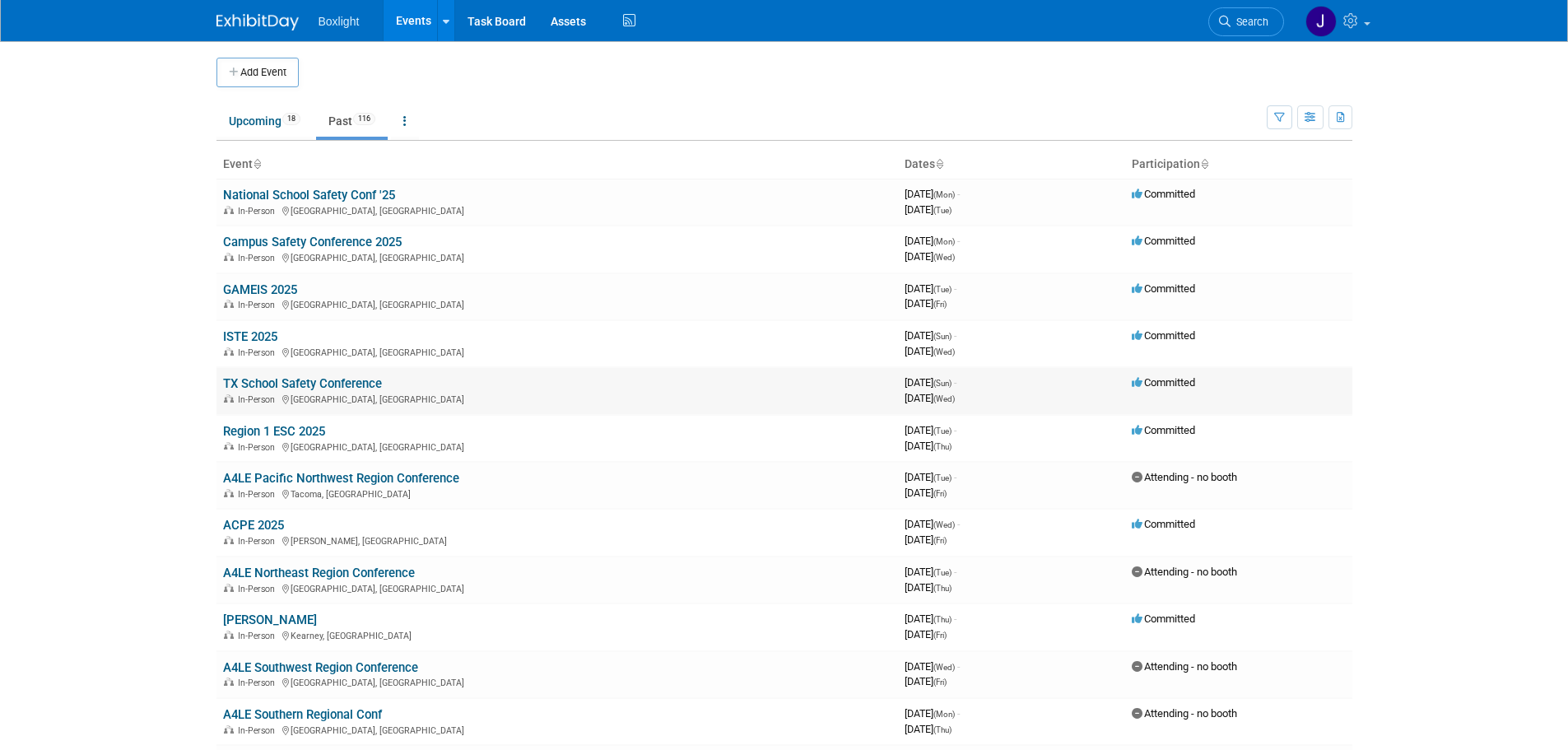
click at [263, 375] on td "TX School Safety Conference In-Person [GEOGRAPHIC_DATA], [GEOGRAPHIC_DATA]" at bounding box center [557, 391] width 682 height 47
click at [261, 385] on link "TX School Safety Conference" at bounding box center [302, 384] width 159 height 15
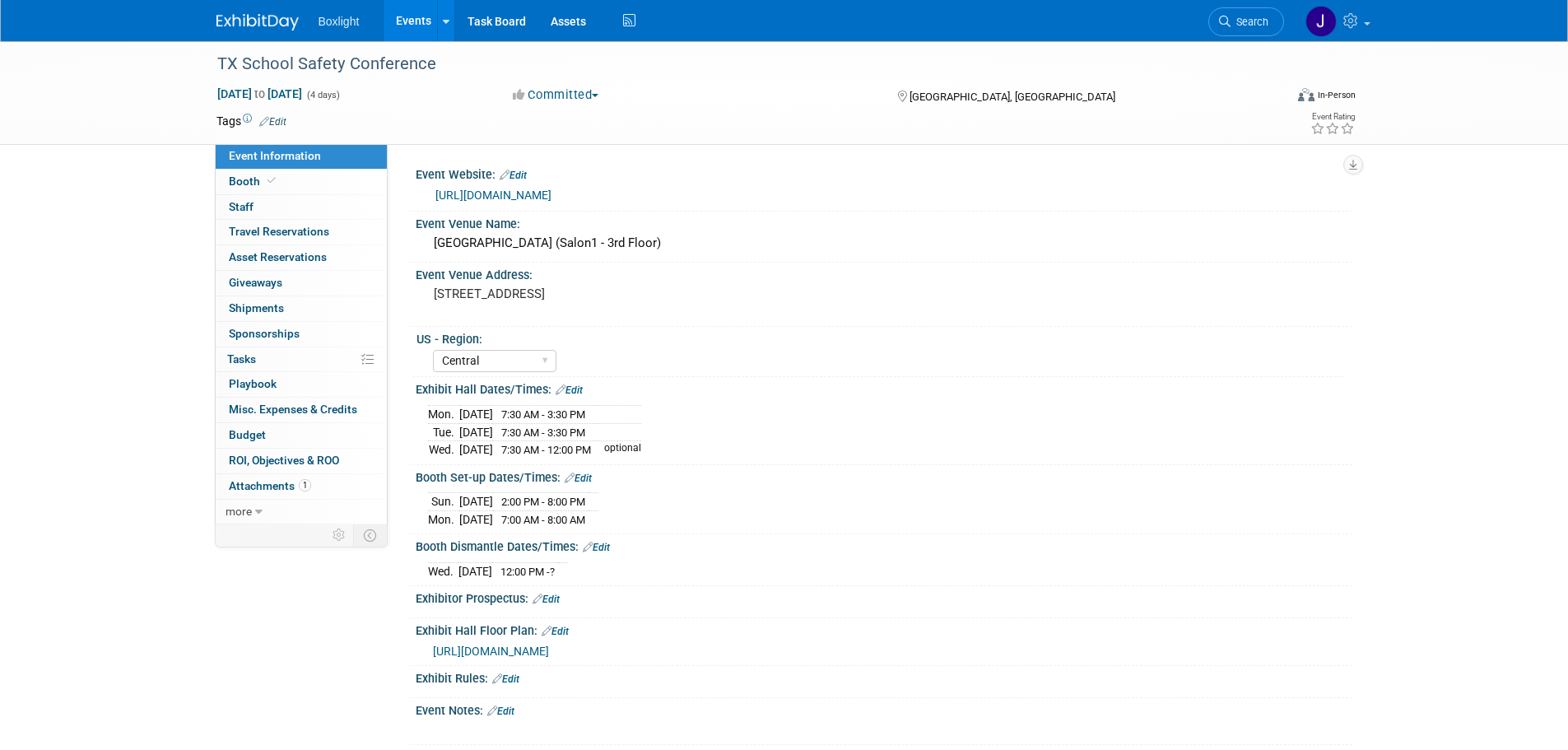
select select "Central"
click at [234, 431] on span "Budget" at bounding box center [246, 435] width 37 height 13
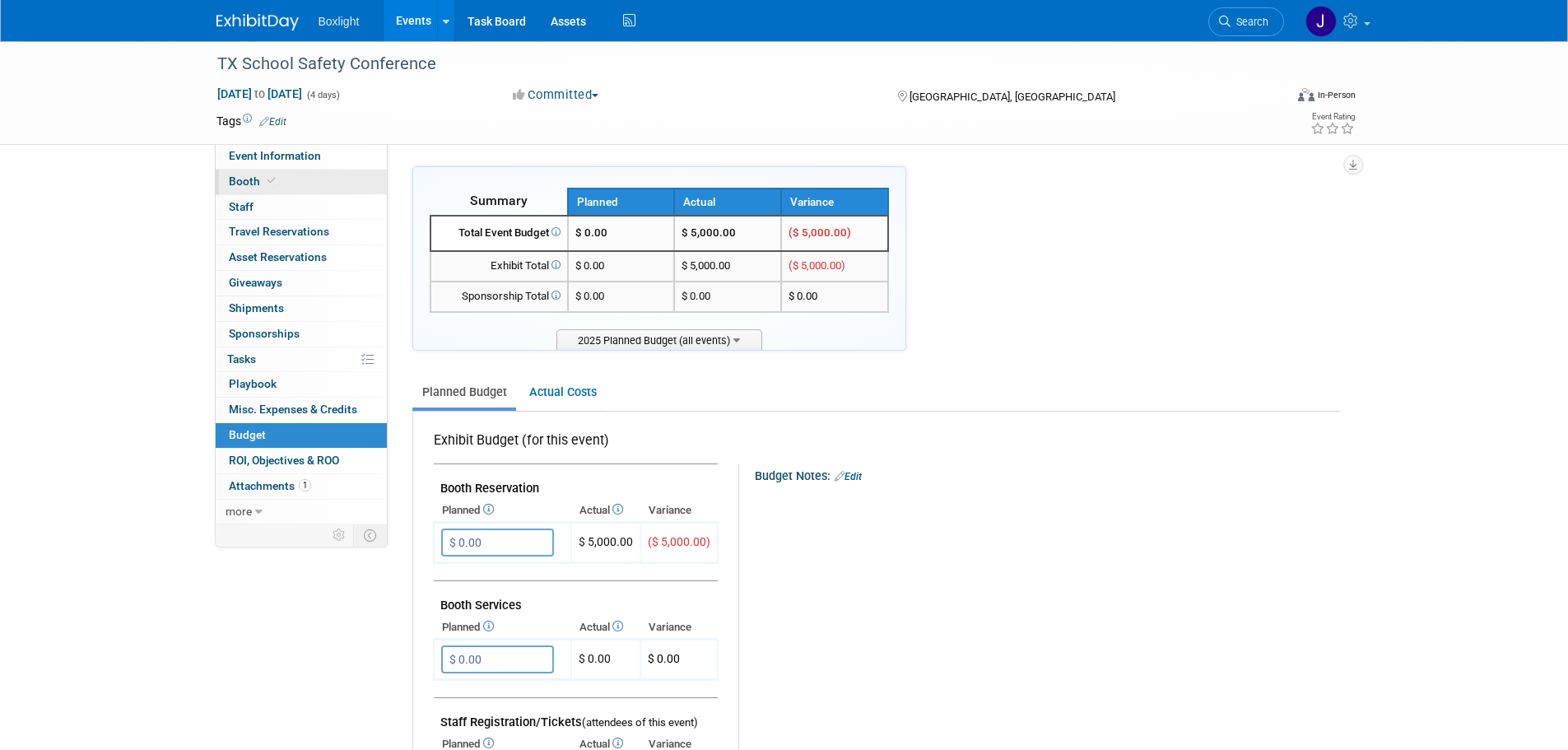
click at [235, 178] on span "Booth" at bounding box center [253, 181] width 50 height 13
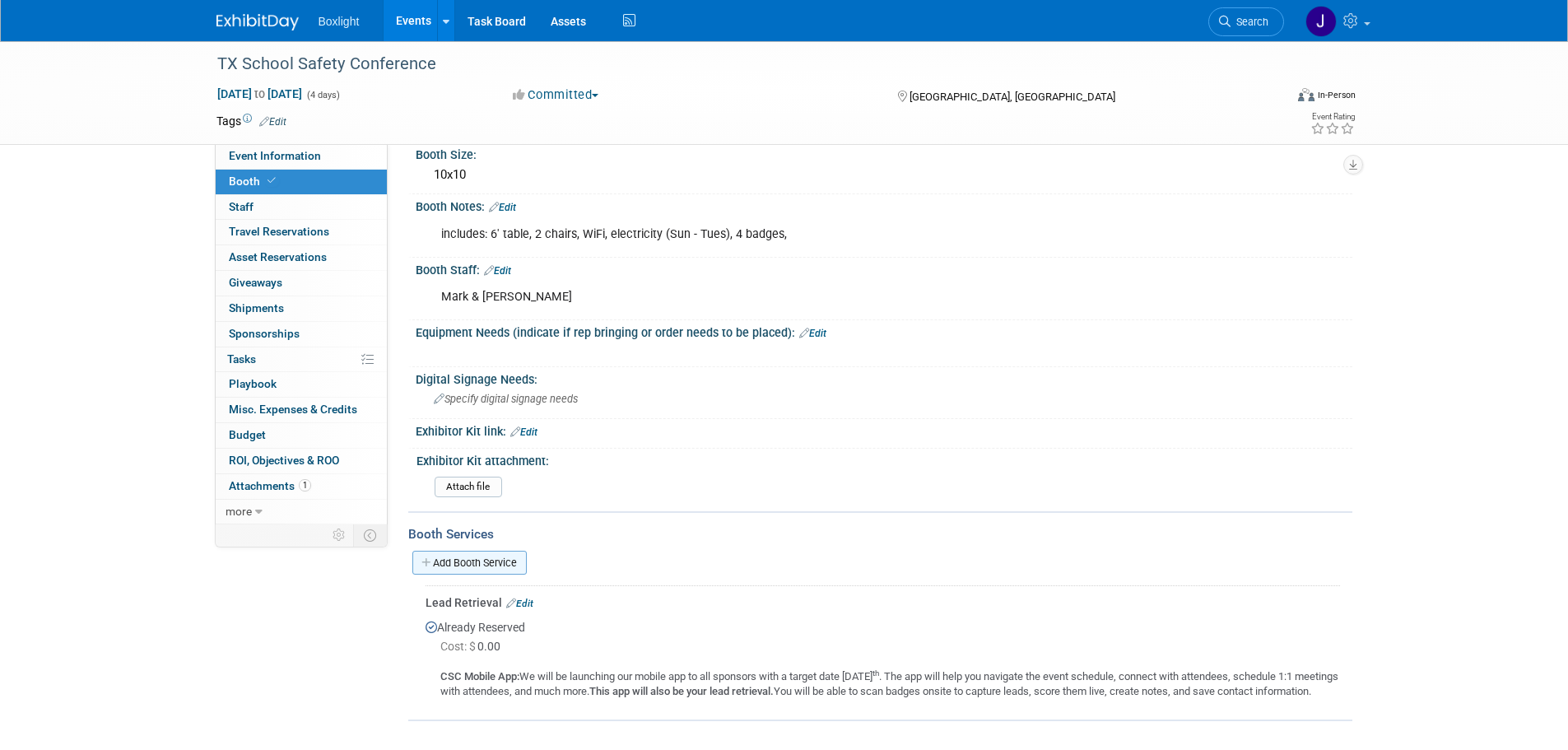
scroll to position [28, 0]
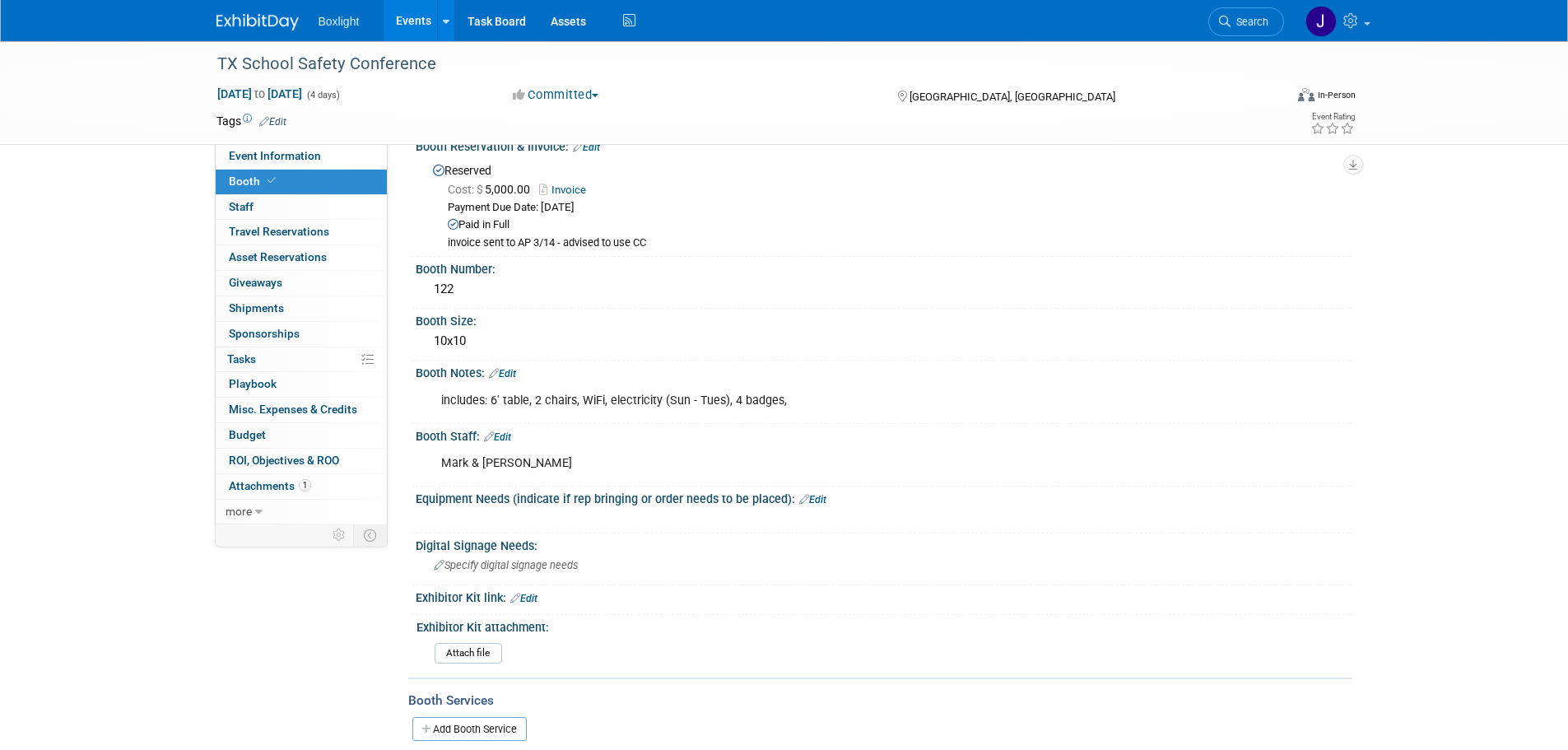
click at [415, 17] on link "Events" at bounding box center [413, 21] width 60 height 42
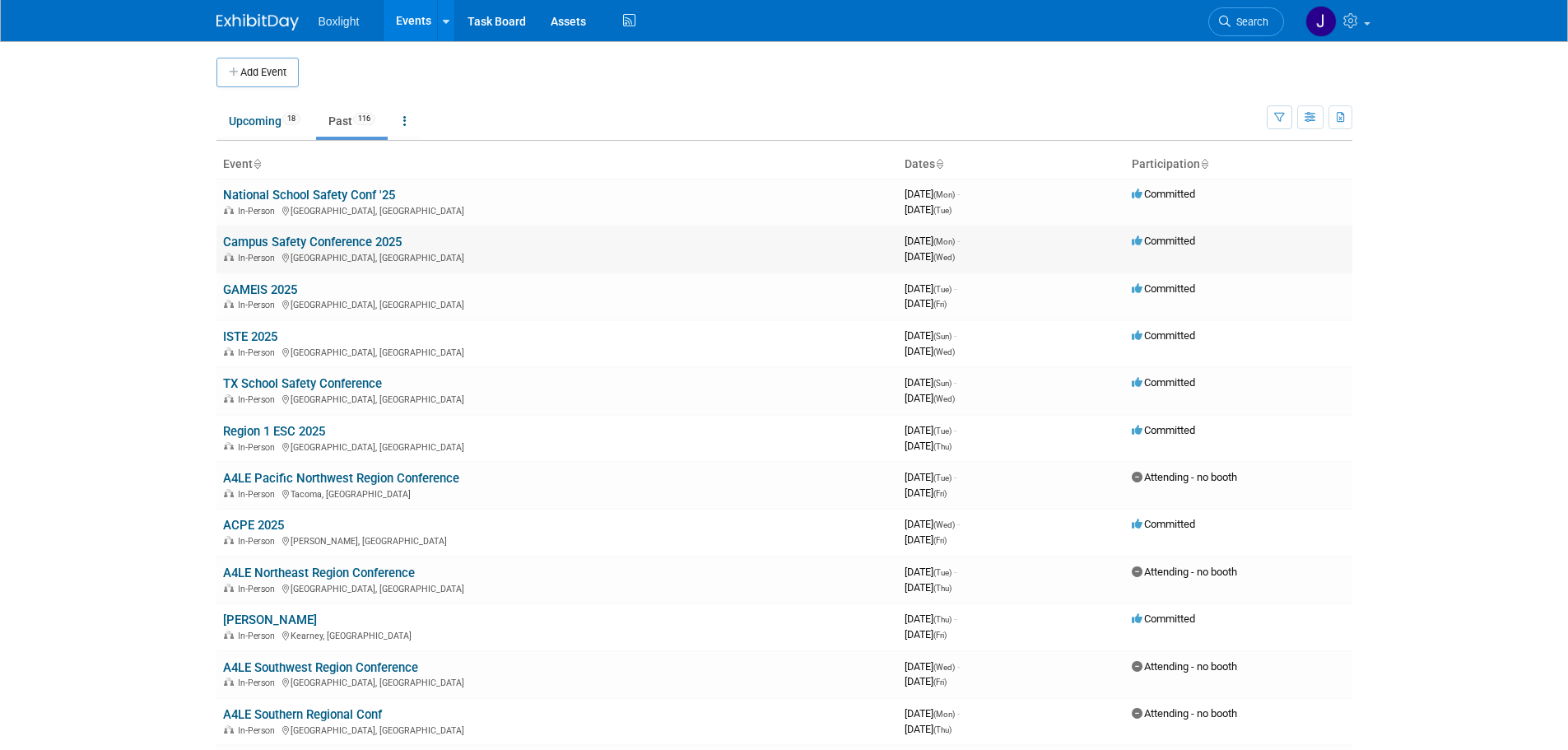
click at [267, 235] on link "Campus Safety Conference 2025" at bounding box center [312, 242] width 178 height 15
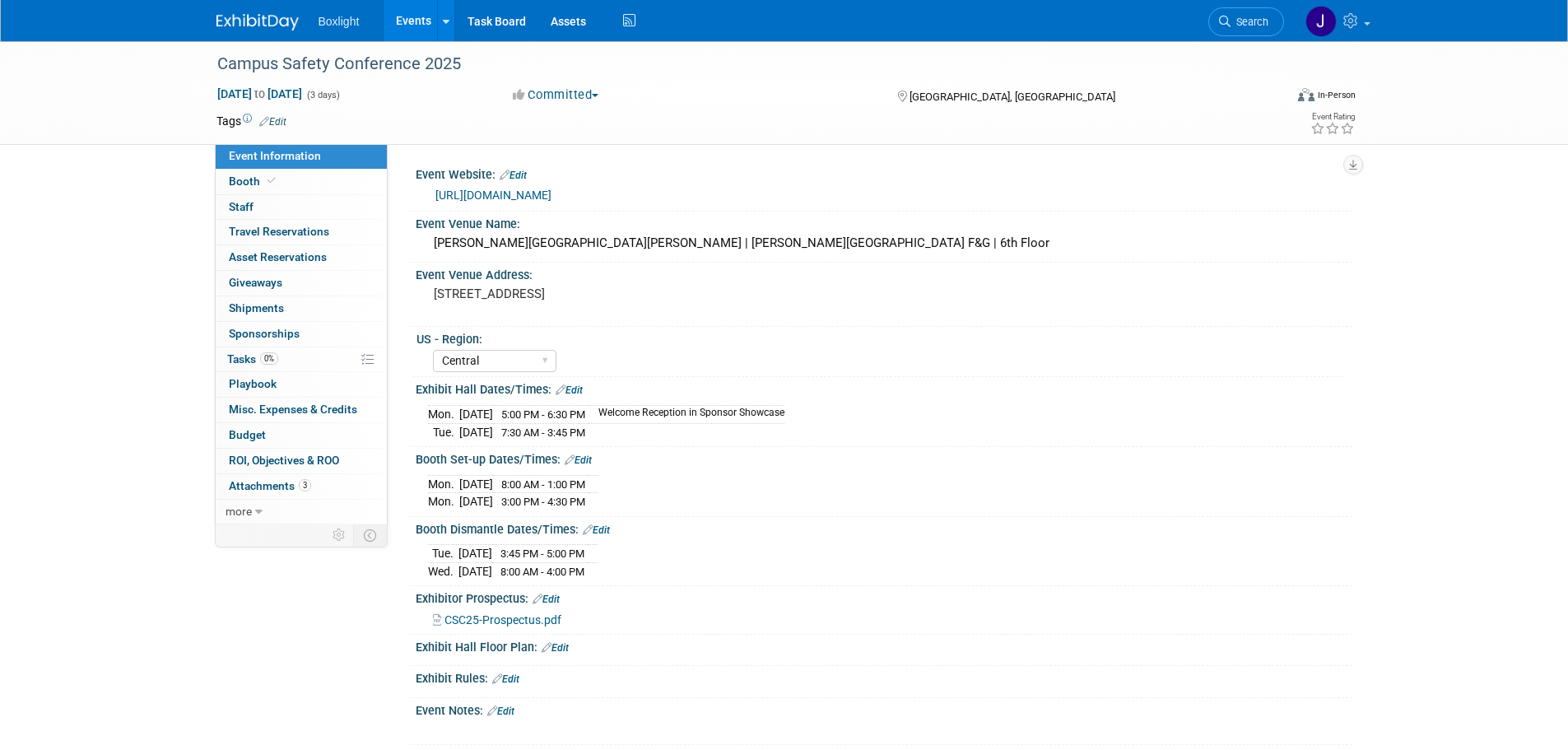
select select "Central"
click at [242, 433] on span "Budget" at bounding box center [246, 435] width 37 height 13
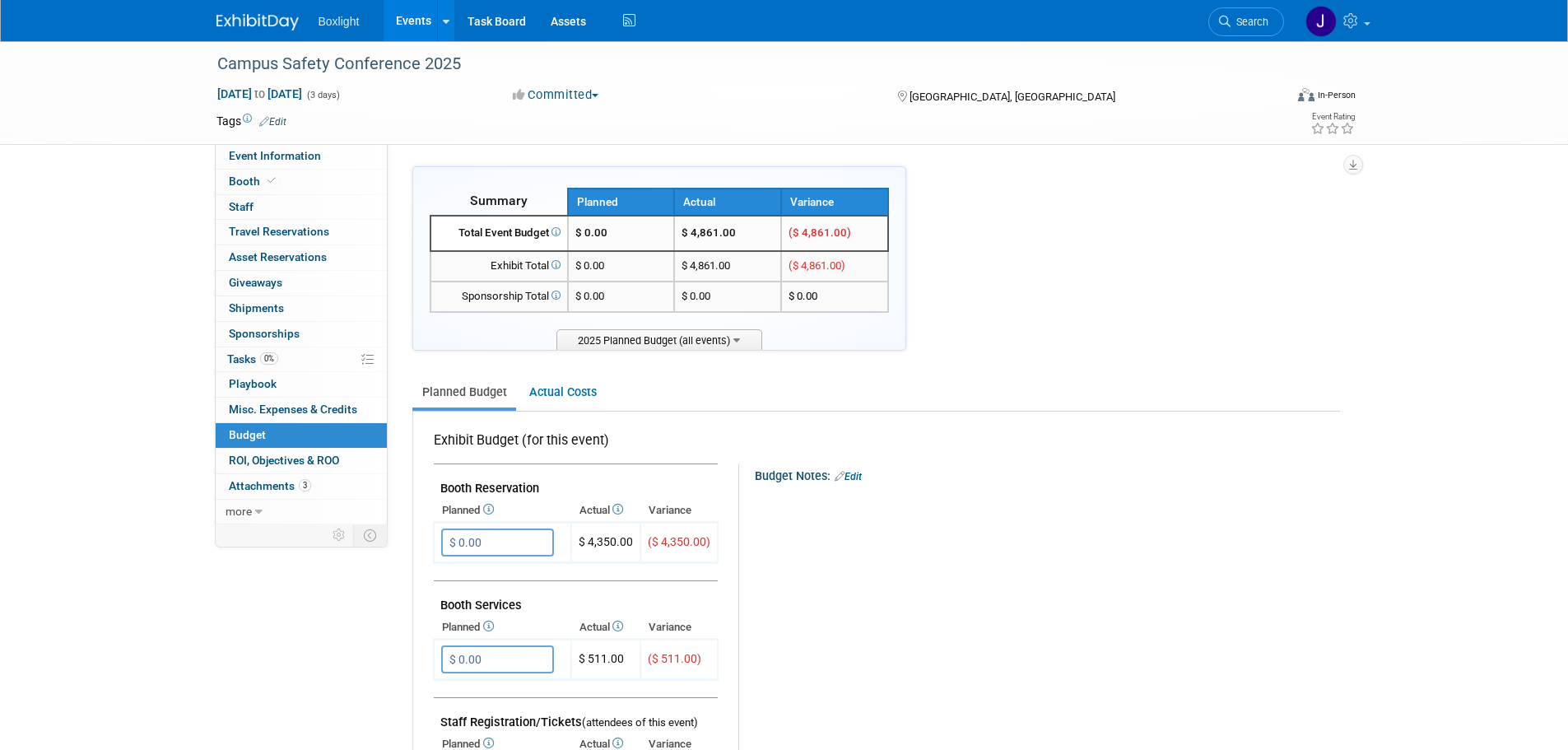
click at [404, 16] on link "Events" at bounding box center [413, 21] width 60 height 42
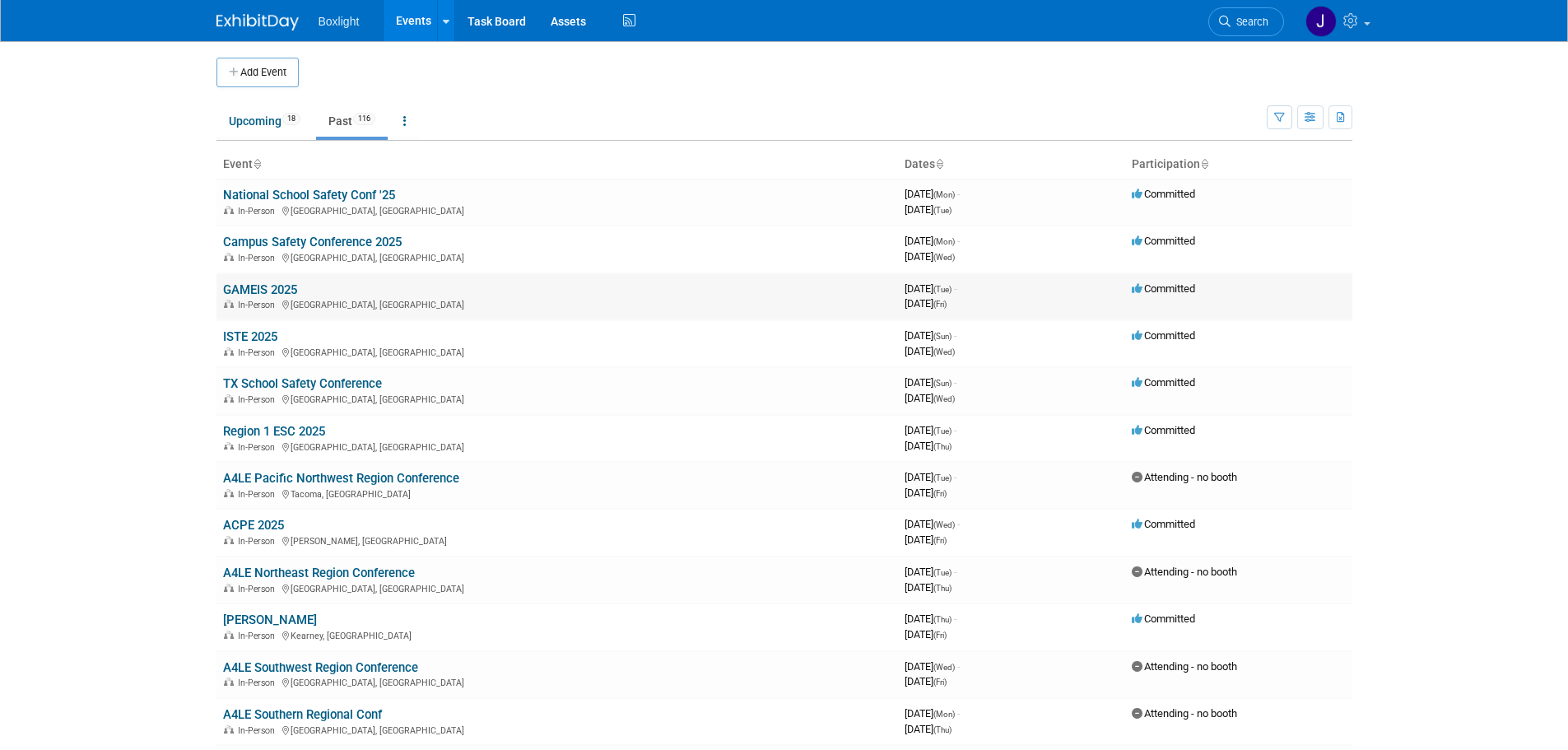
click at [242, 279] on td "GAMEIS 2025 In-Person [GEOGRAPHIC_DATA], [GEOGRAPHIC_DATA]" at bounding box center [557, 297] width 682 height 47
click at [243, 284] on link "GAMEIS 2025" at bounding box center [260, 290] width 74 height 15
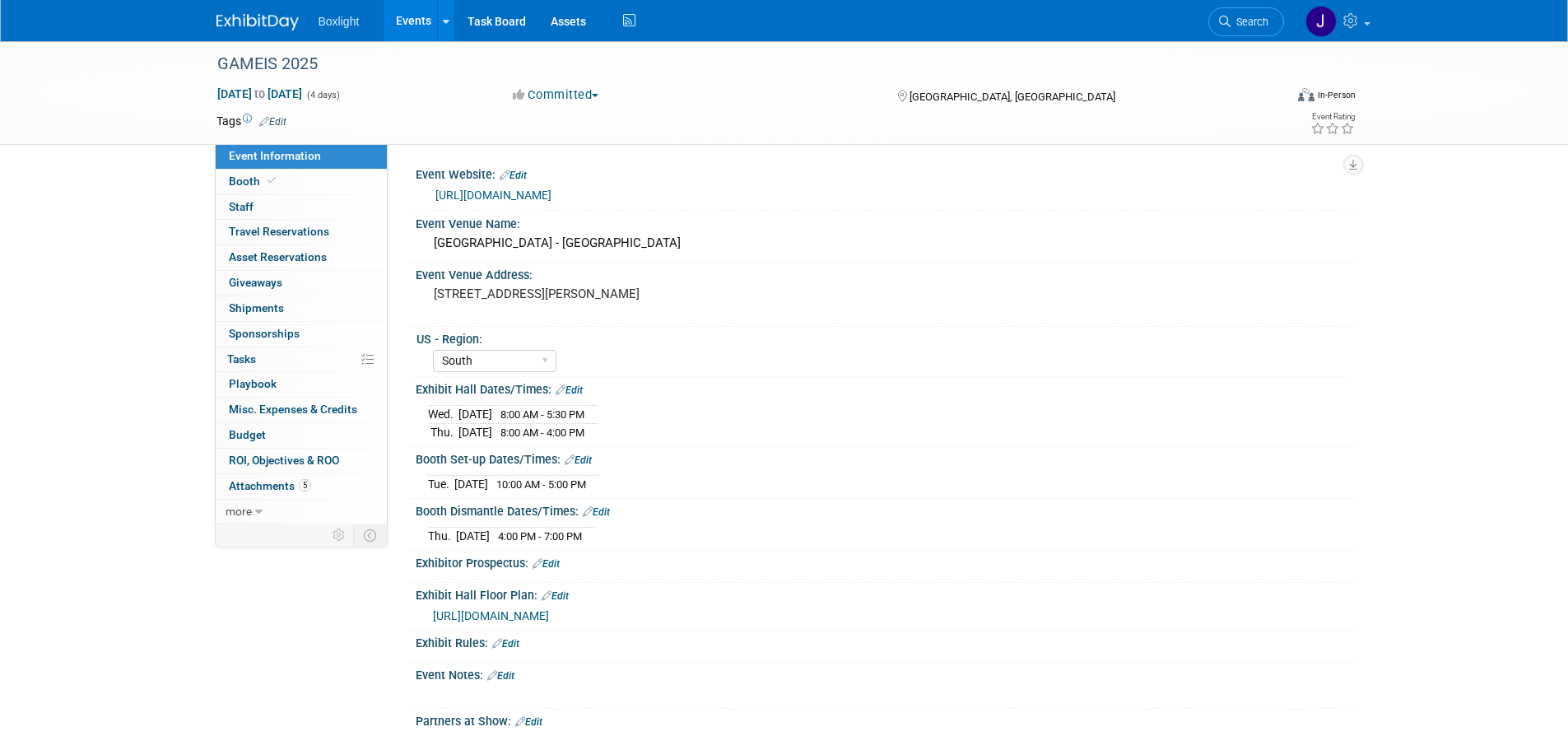
select select "South"
click at [255, 435] on span "Budget" at bounding box center [246, 435] width 37 height 13
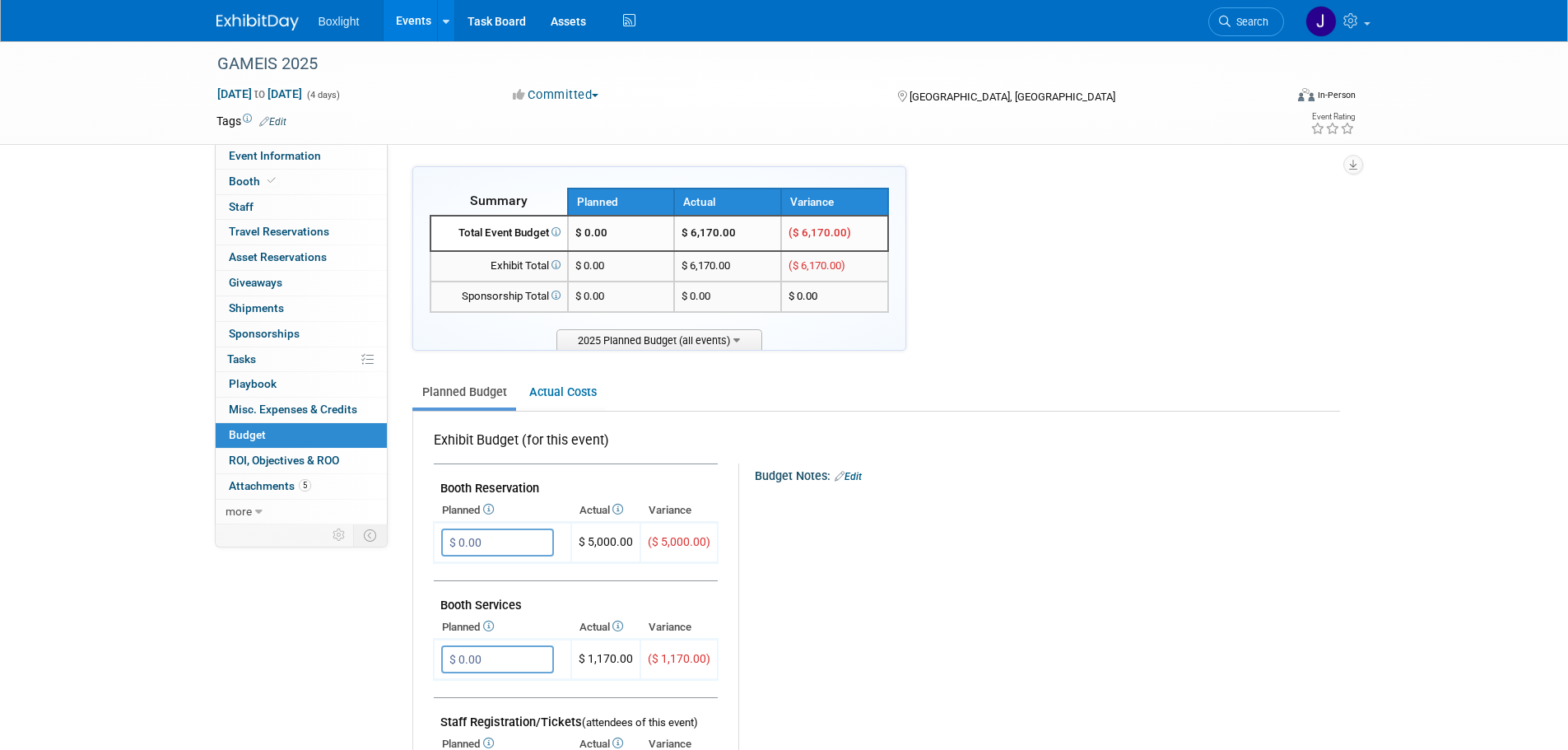
click at [404, 27] on link "Events" at bounding box center [413, 21] width 60 height 42
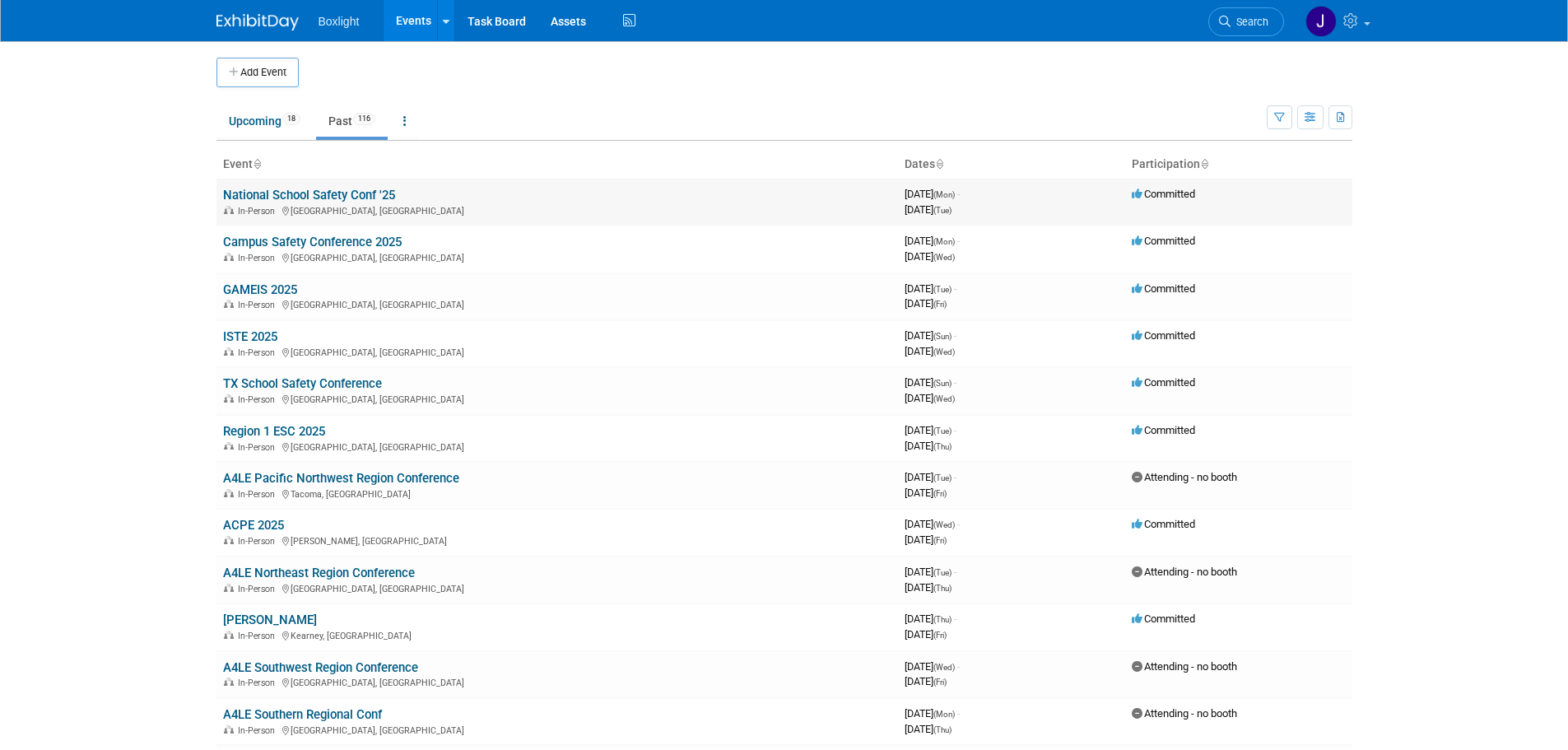
click at [325, 192] on link "National School Safety Conf '25" at bounding box center [309, 195] width 172 height 15
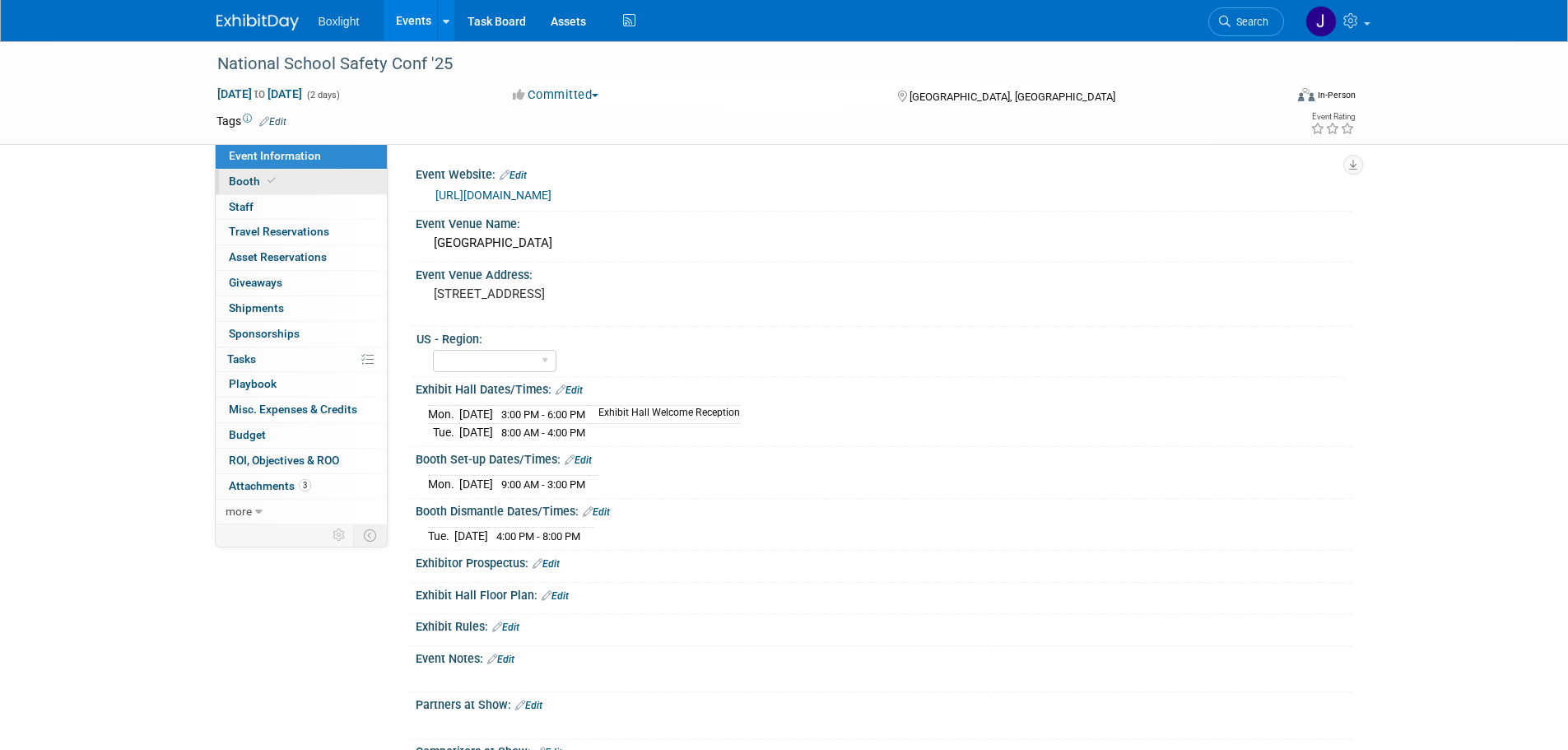
click at [235, 177] on span "Booth" at bounding box center [253, 181] width 50 height 13
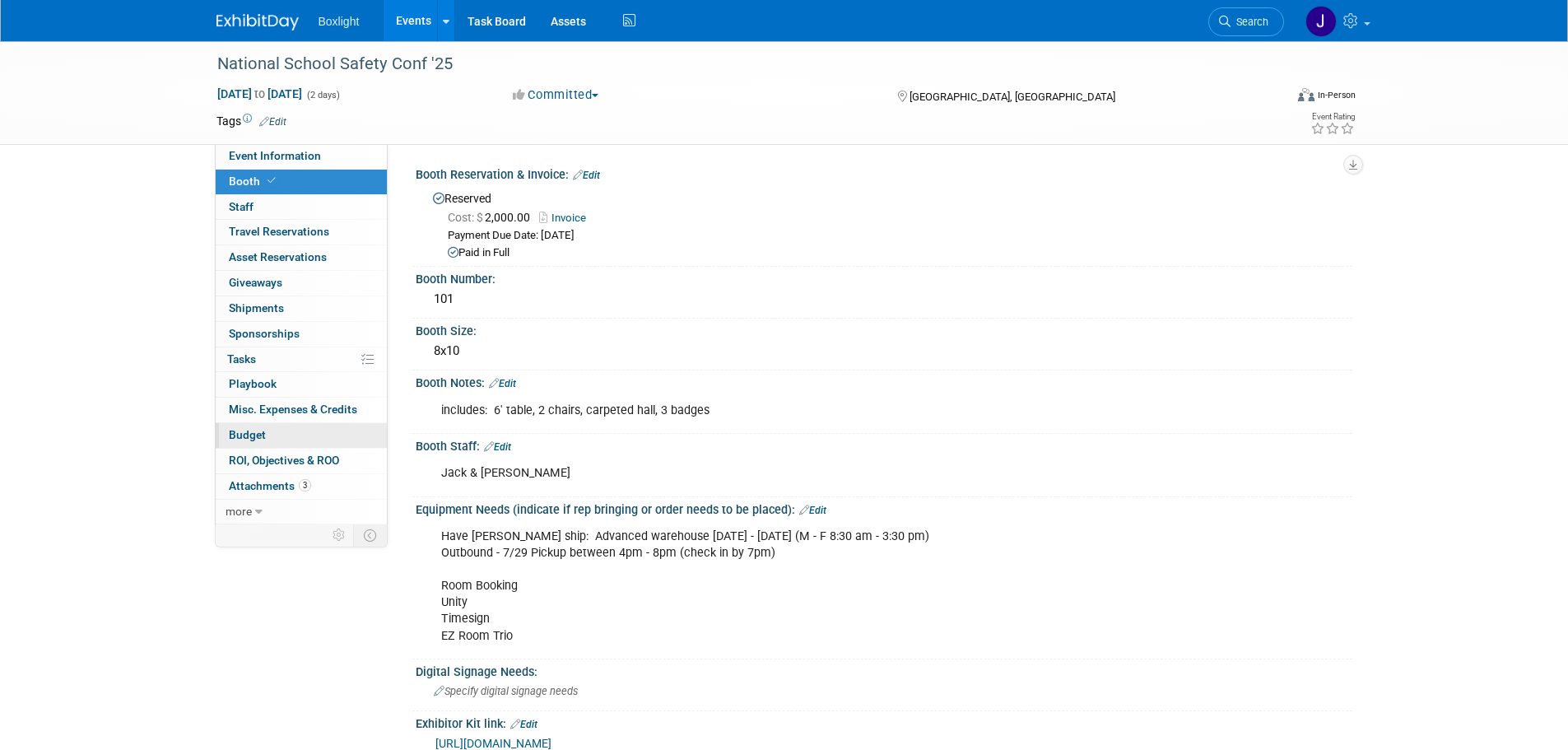
click at [263, 430] on span "Budget" at bounding box center [246, 435] width 37 height 13
